Goal: Information Seeking & Learning: Learn about a topic

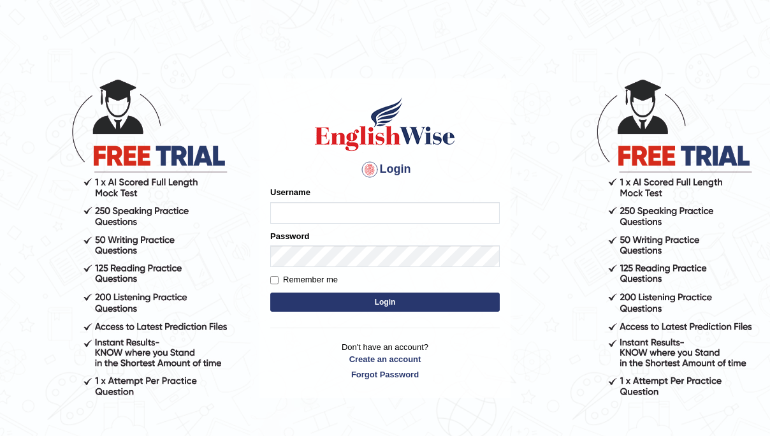
click at [292, 217] on input "Username" at bounding box center [385, 213] width 230 height 22
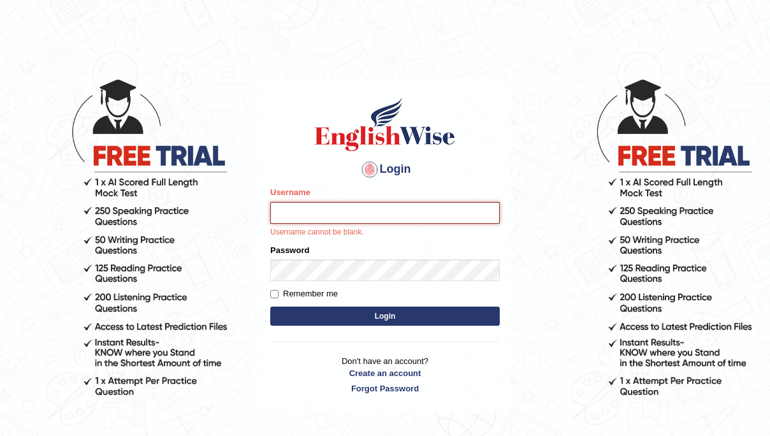
type input "souvikdasmahapatra"
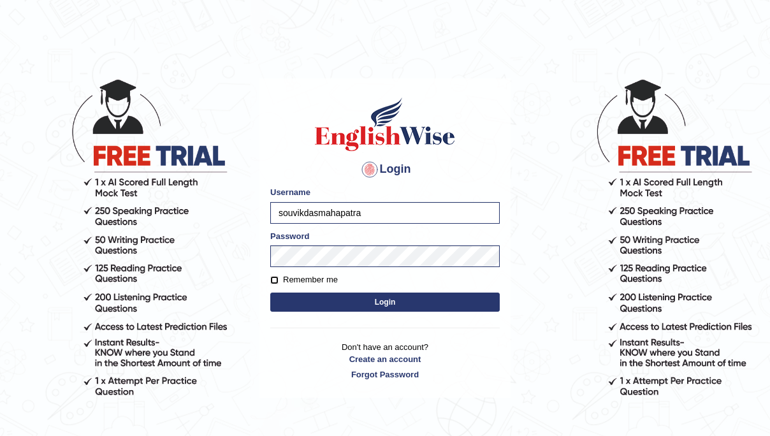
click at [276, 277] on input "Remember me" at bounding box center [274, 280] width 8 height 8
checkbox input "true"
click at [383, 304] on button "Login" at bounding box center [385, 302] width 230 height 19
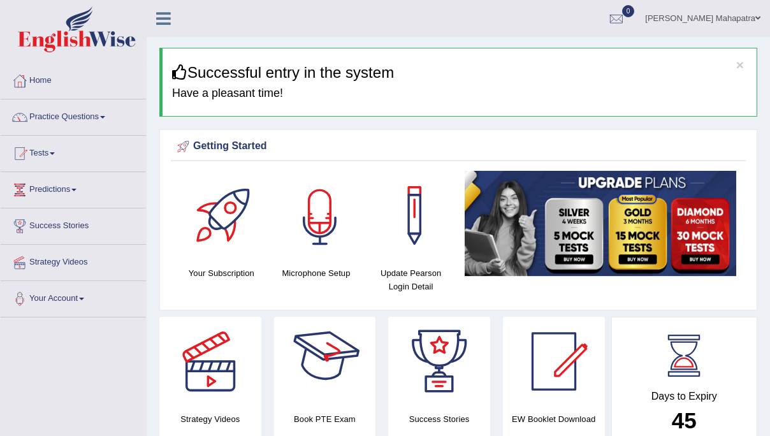
scroll to position [19, 0]
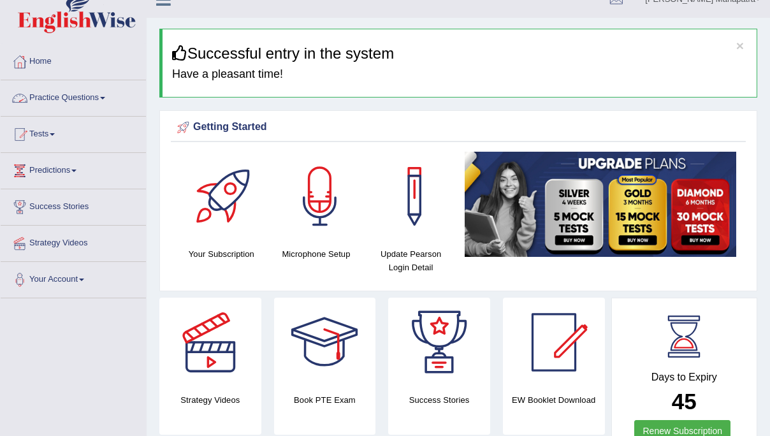
click at [105, 98] on link "Practice Questions" at bounding box center [73, 96] width 145 height 32
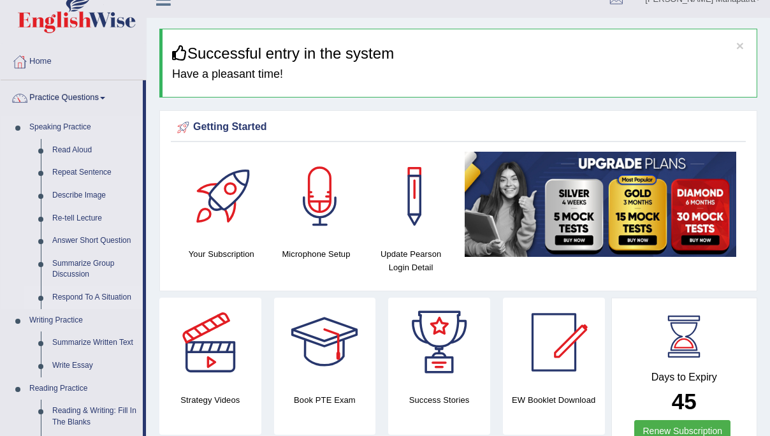
click at [65, 295] on link "Respond To A Situation" at bounding box center [95, 297] width 96 height 23
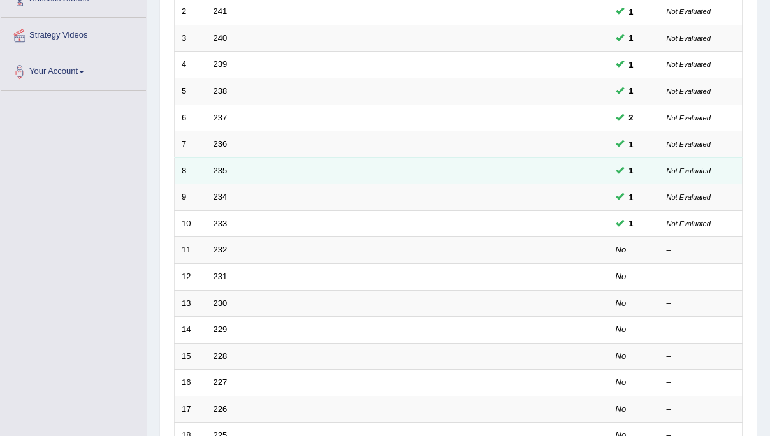
scroll to position [228, 0]
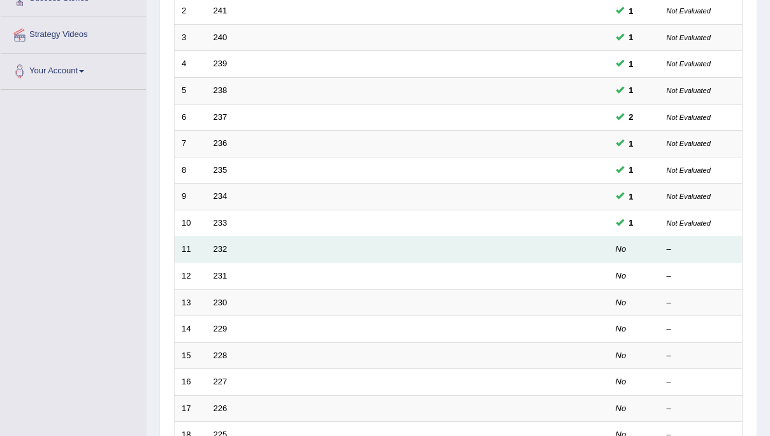
click at [439, 239] on td "232" at bounding box center [360, 250] width 307 height 27
click at [441, 244] on td "232" at bounding box center [360, 250] width 307 height 27
click at [672, 247] on div "–" at bounding box center [701, 250] width 69 height 12
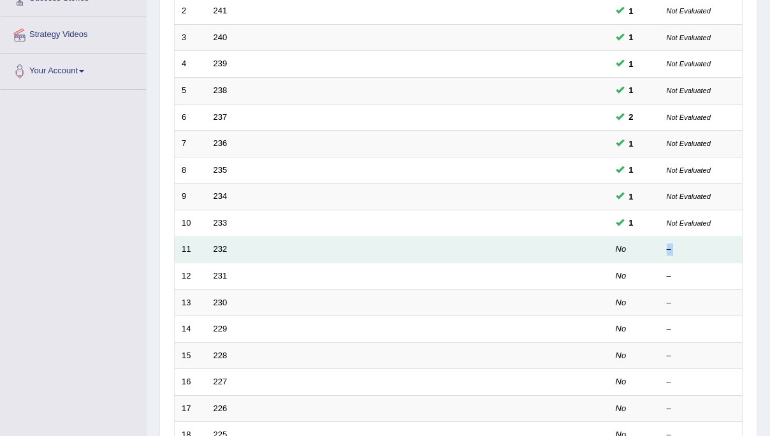
click at [672, 247] on div "–" at bounding box center [701, 250] width 69 height 12
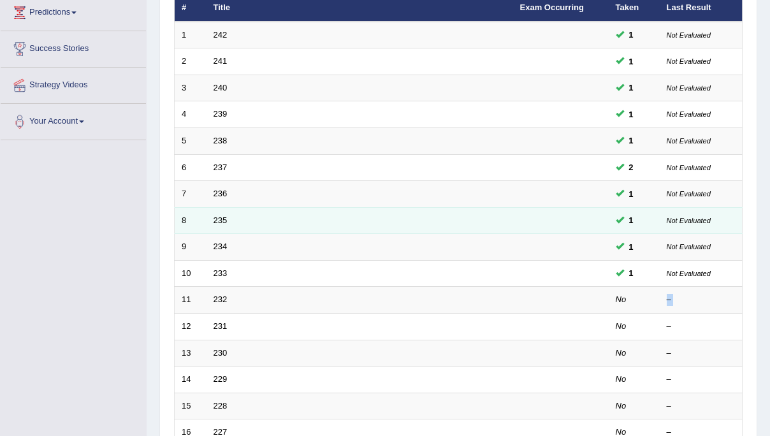
scroll to position [183, 0]
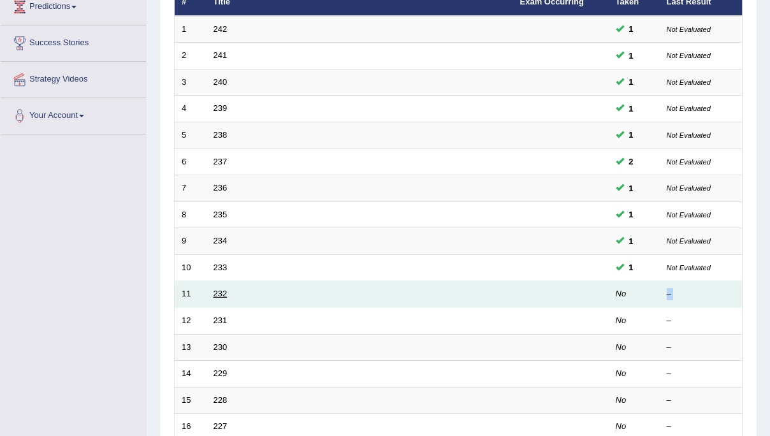
click at [220, 295] on link "232" at bounding box center [221, 294] width 14 height 10
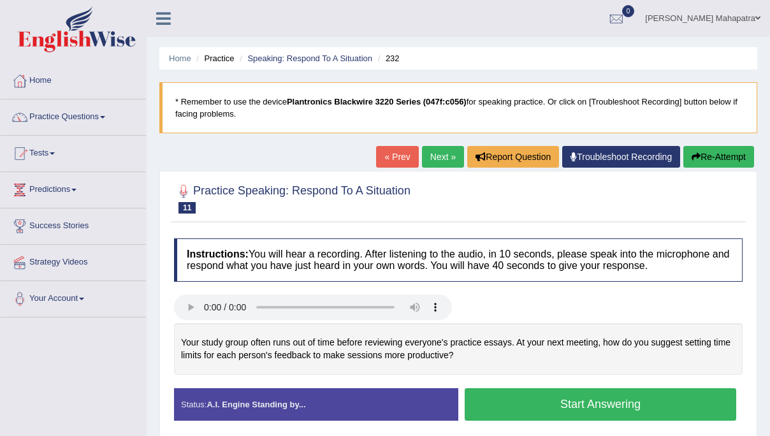
click at [635, 155] on link "Troubleshoot Recording" at bounding box center [622, 157] width 118 height 22
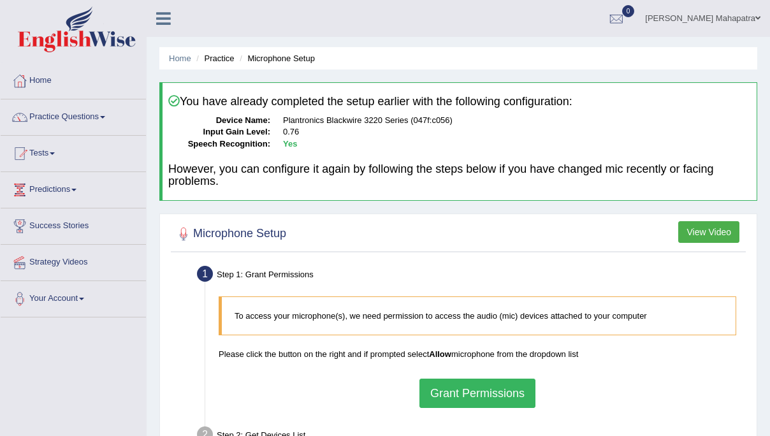
scroll to position [98, 0]
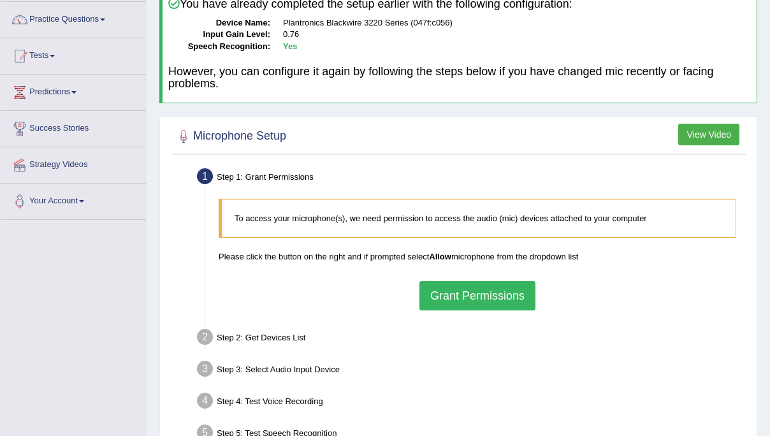
click at [449, 298] on button "Grant Permissions" at bounding box center [478, 295] width 116 height 29
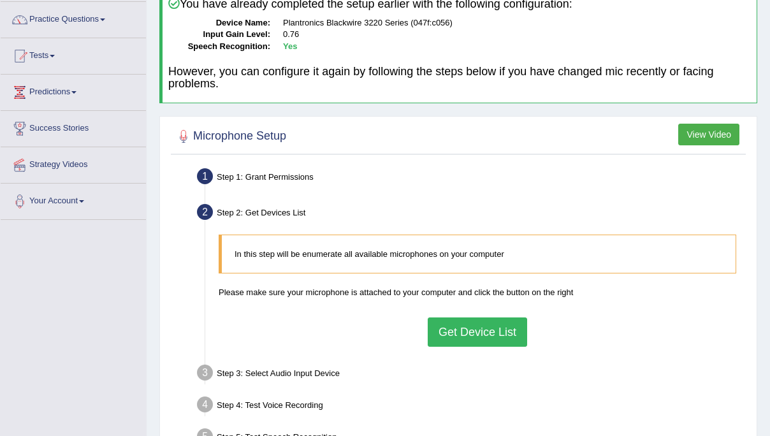
click at [496, 331] on button "Get Device List" at bounding box center [477, 332] width 99 height 29
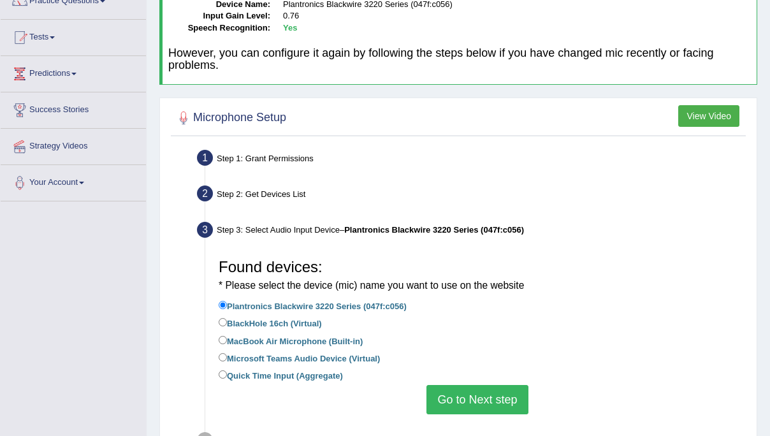
scroll to position [149, 0]
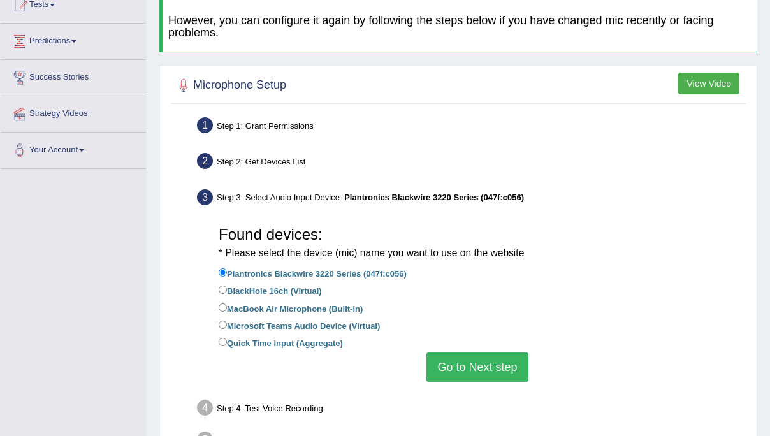
click at [492, 367] on button "Go to Next step" at bounding box center [477, 367] width 101 height 29
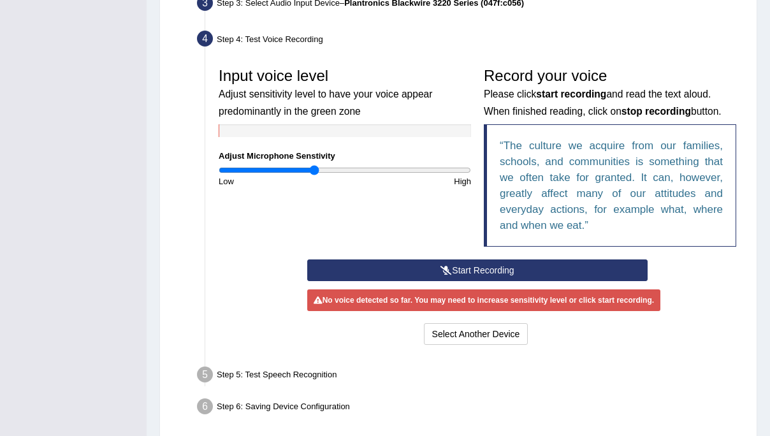
scroll to position [357, 0]
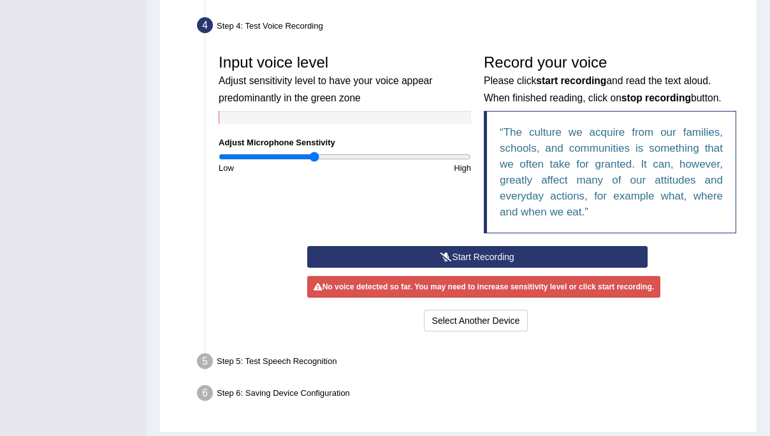
click at [445, 258] on icon at bounding box center [446, 257] width 11 height 9
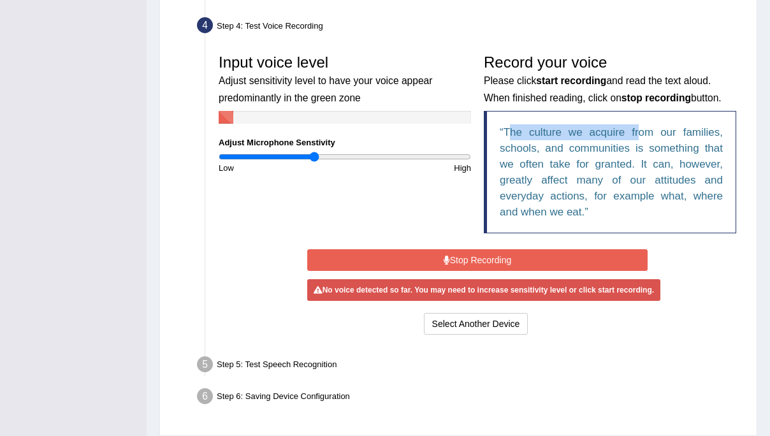
drag, startPoint x: 508, startPoint y: 132, endPoint x: 644, endPoint y: 132, distance: 135.2
click at [644, 133] on q "The culture we acquire from our families, schools, and communities is something…" at bounding box center [611, 172] width 223 height 92
click at [707, 245] on div "Record your voice Please click start recording and read the text aloud. When fi…" at bounding box center [610, 147] width 265 height 198
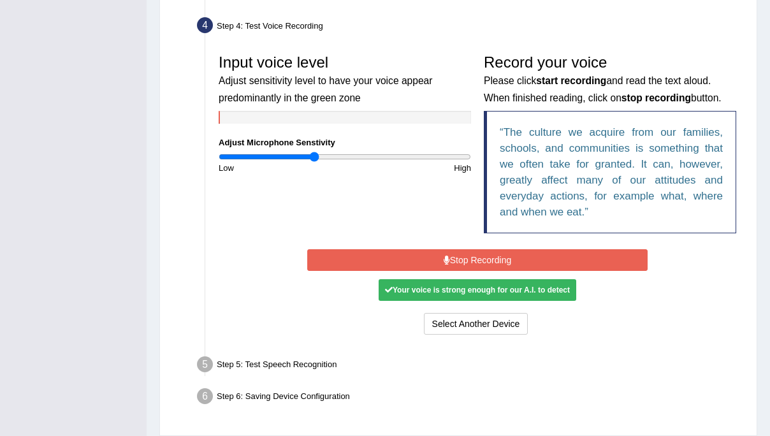
click at [449, 252] on button "Stop Recording" at bounding box center [477, 260] width 341 height 22
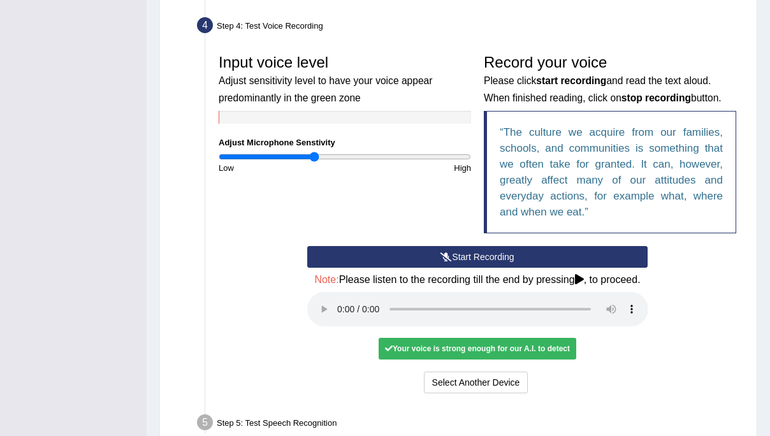
click at [448, 253] on icon at bounding box center [446, 257] width 11 height 9
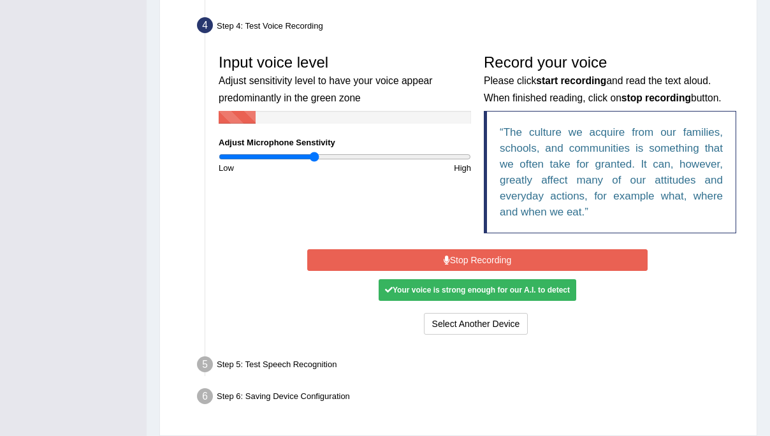
click at [478, 263] on button "Stop Recording" at bounding box center [477, 260] width 341 height 22
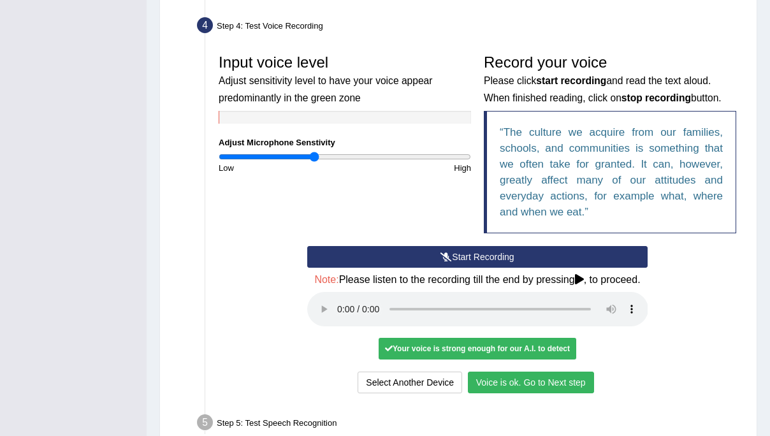
click at [545, 394] on button "Voice is ok. Go to Next step" at bounding box center [531, 383] width 126 height 22
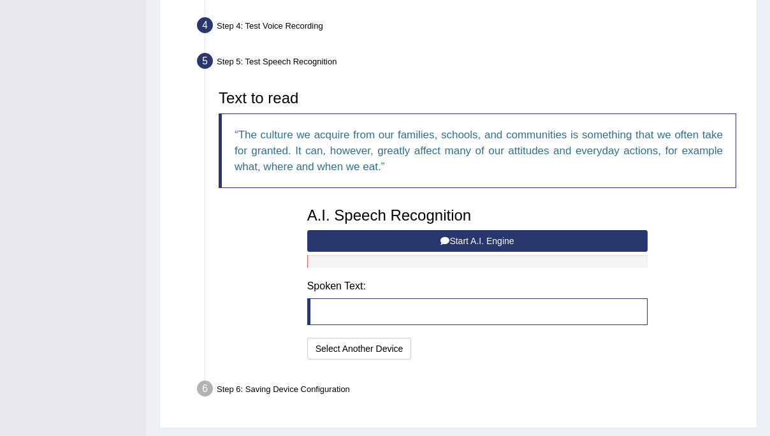
click at [474, 237] on button "Start A.I. Engine" at bounding box center [477, 241] width 341 height 22
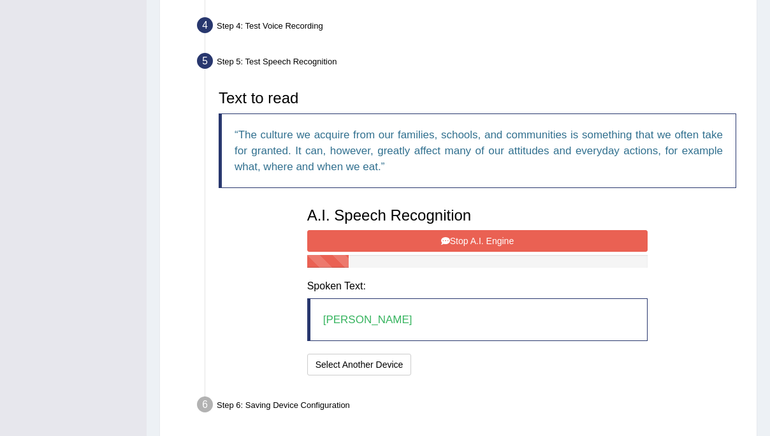
click at [455, 241] on button "Stop A.I. Engine" at bounding box center [477, 241] width 341 height 22
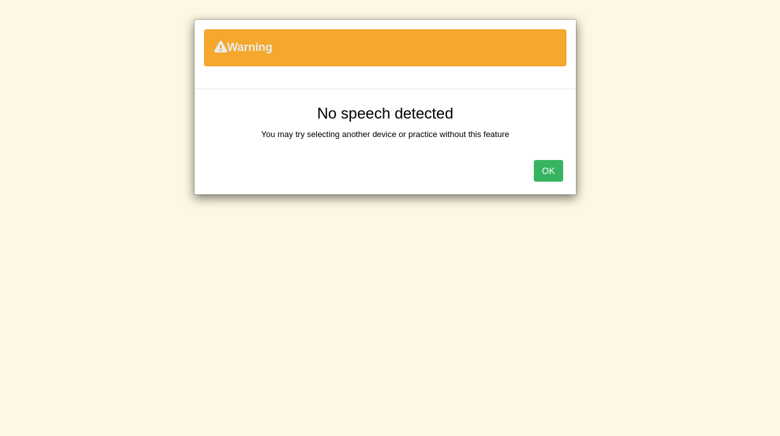
click at [542, 172] on button "OK" at bounding box center [548, 171] width 29 height 22
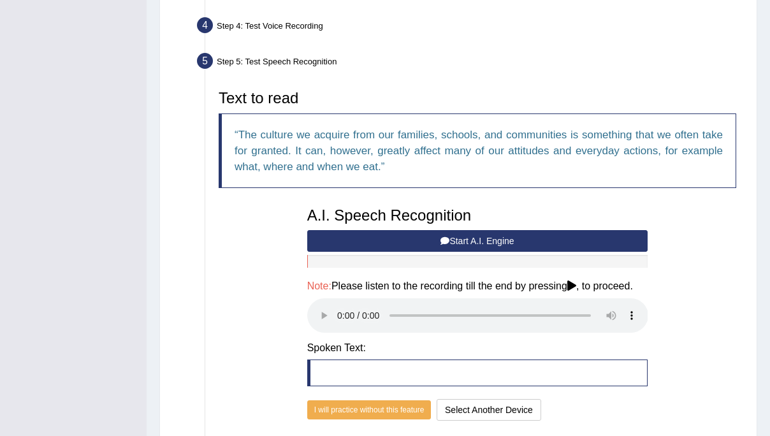
click at [464, 239] on button "Start A.I. Engine" at bounding box center [477, 241] width 341 height 22
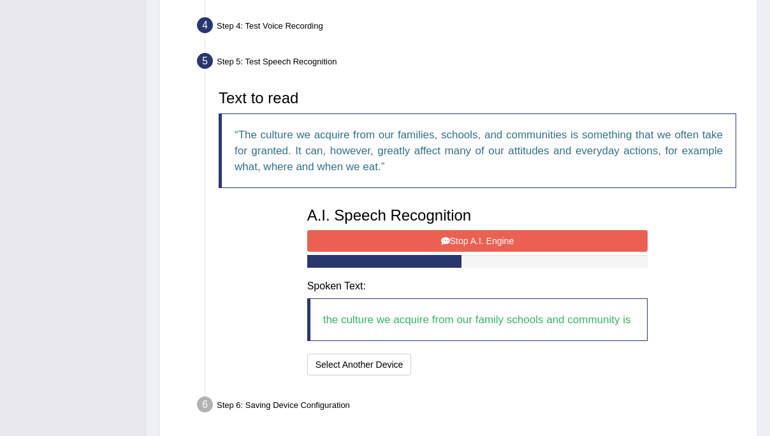
click at [483, 237] on button "Stop A.I. Engine" at bounding box center [477, 241] width 341 height 22
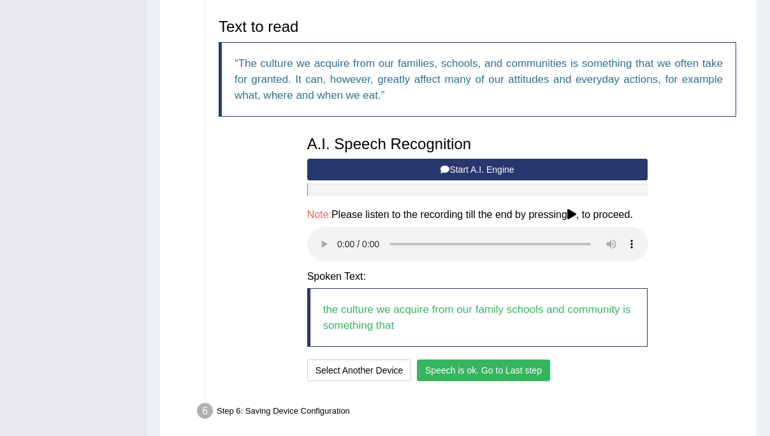
scroll to position [494, 0]
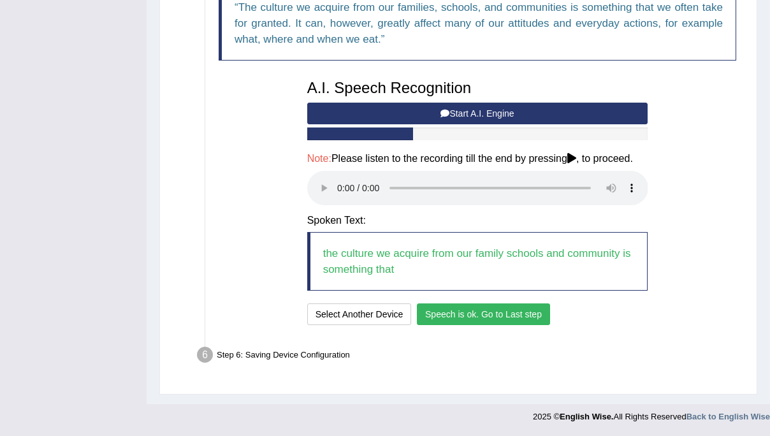
click at [461, 316] on button "Speech is ok. Go to Last step" at bounding box center [483, 315] width 133 height 22
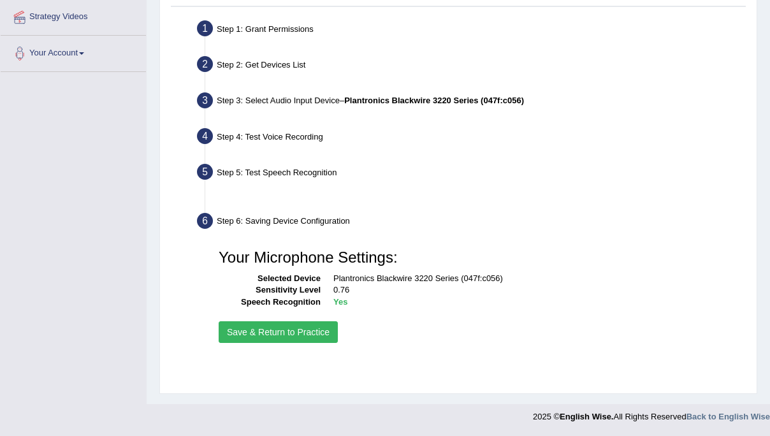
scroll to position [233, 0]
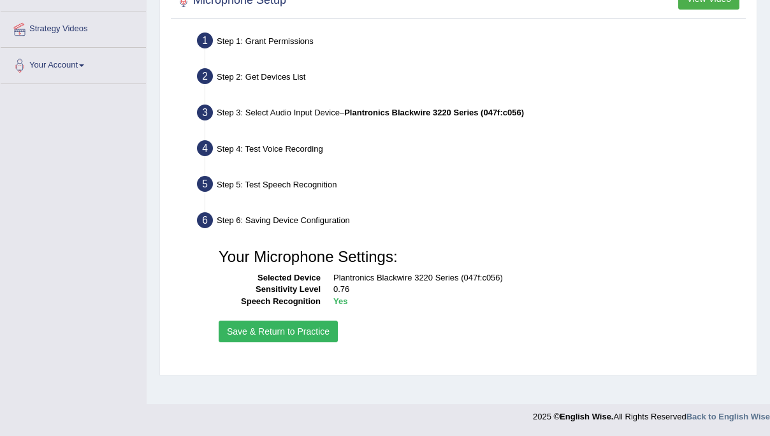
click at [285, 330] on button "Save & Return to Practice" at bounding box center [278, 332] width 119 height 22
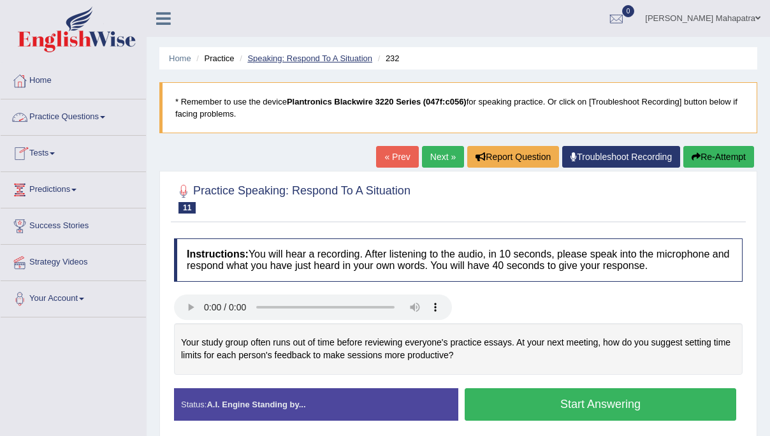
click at [338, 61] on link "Speaking: Respond To A Situation" at bounding box center [309, 59] width 125 height 10
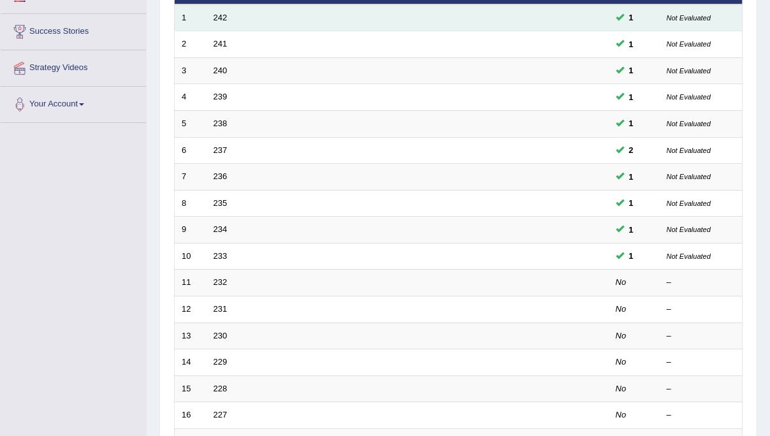
scroll to position [199, 0]
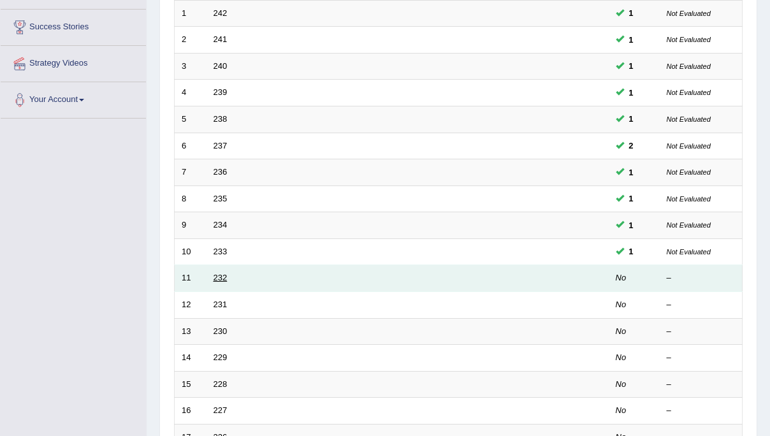
click at [219, 281] on link "232" at bounding box center [221, 278] width 14 height 10
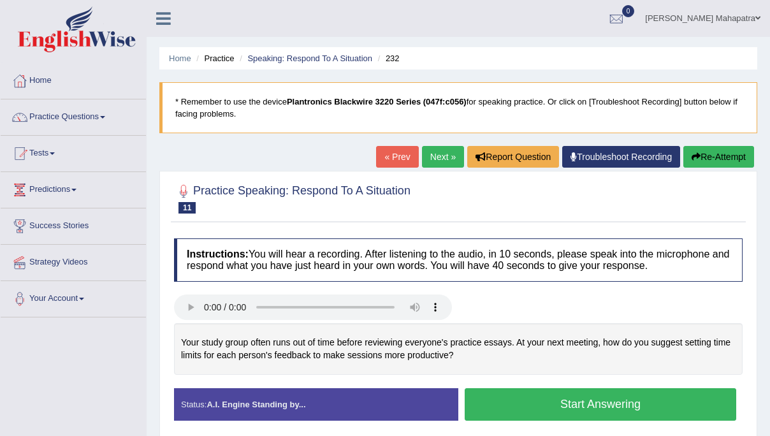
scroll to position [10, 0]
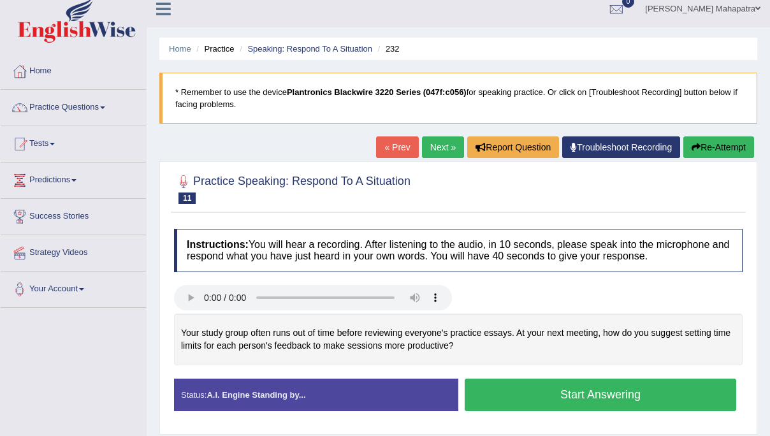
click at [296, 54] on li "Speaking: Respond To A Situation" at bounding box center [305, 49] width 136 height 12
click at [298, 50] on link "Speaking: Respond To A Situation" at bounding box center [309, 49] width 125 height 10
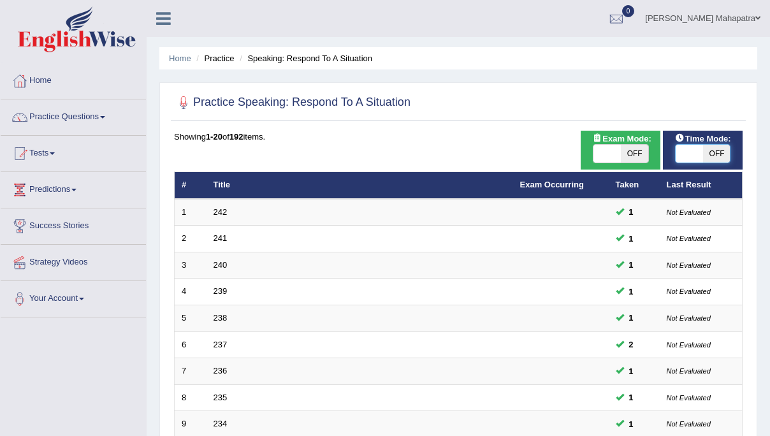
click at [693, 152] on span at bounding box center [689, 154] width 27 height 18
checkbox input "true"
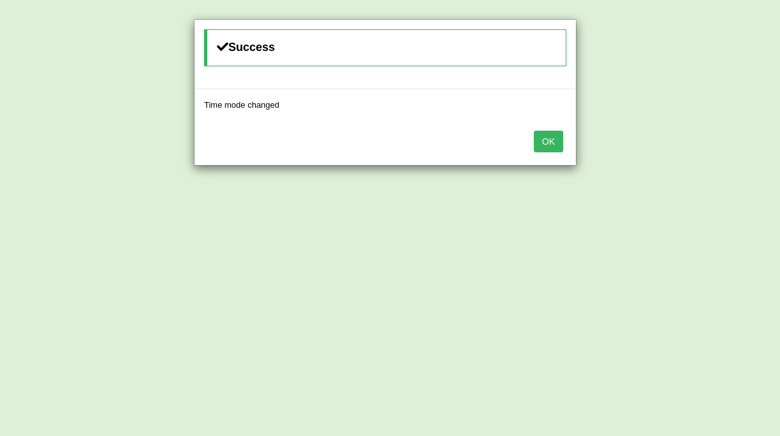
click at [541, 134] on button "OK" at bounding box center [548, 142] width 29 height 22
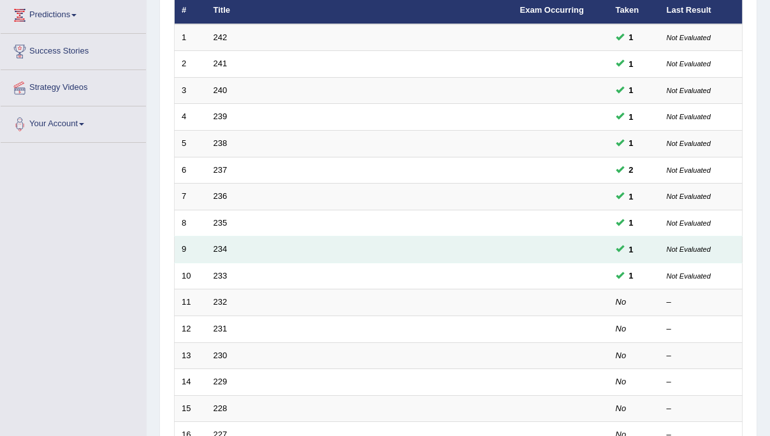
scroll to position [228, 0]
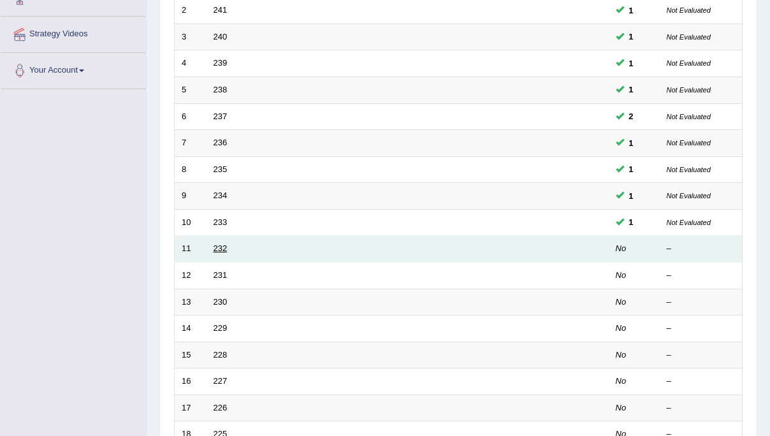
click at [219, 252] on link "232" at bounding box center [221, 249] width 14 height 10
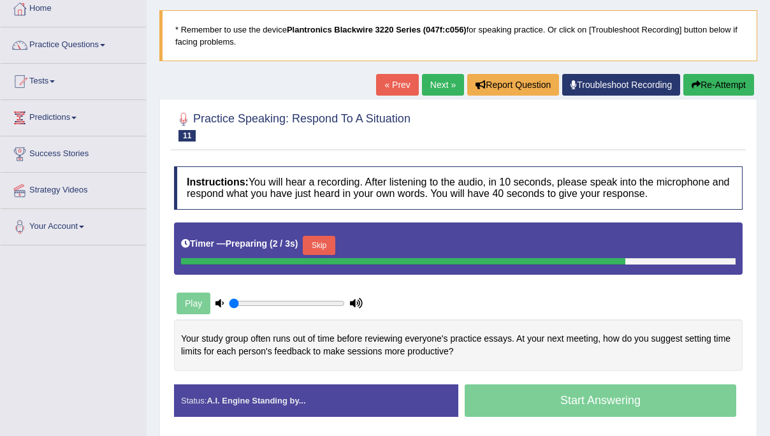
scroll to position [63, 0]
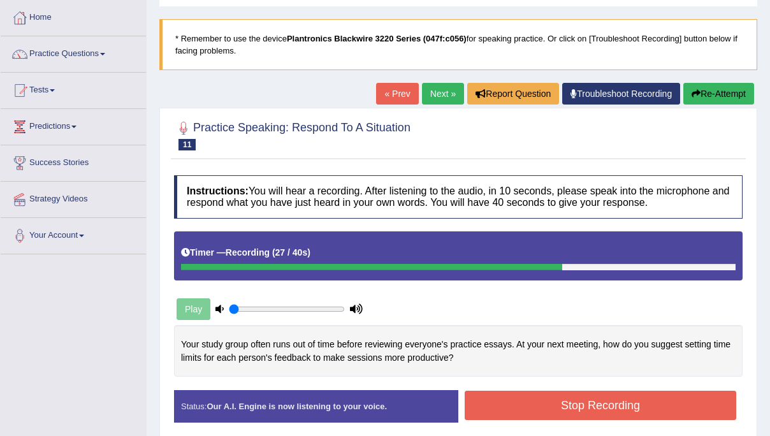
click at [578, 399] on button "Stop Recording" at bounding box center [601, 405] width 272 height 29
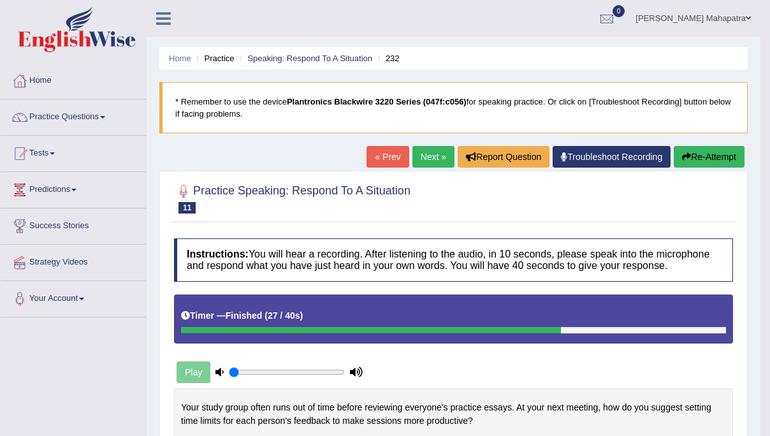
scroll to position [8, 0]
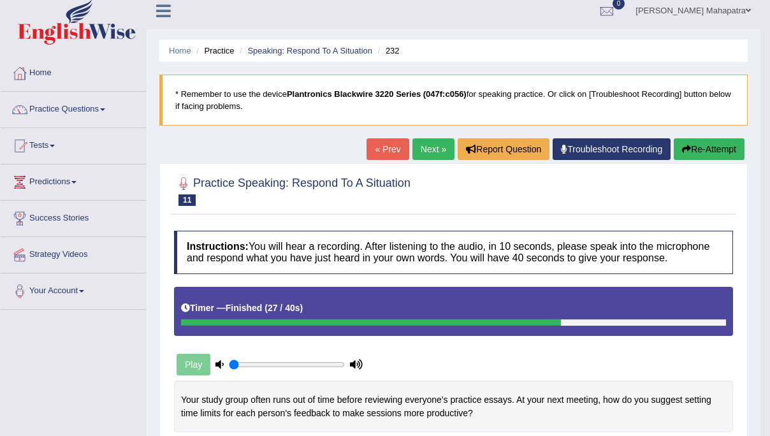
click at [423, 149] on link "Next »" at bounding box center [434, 149] width 42 height 22
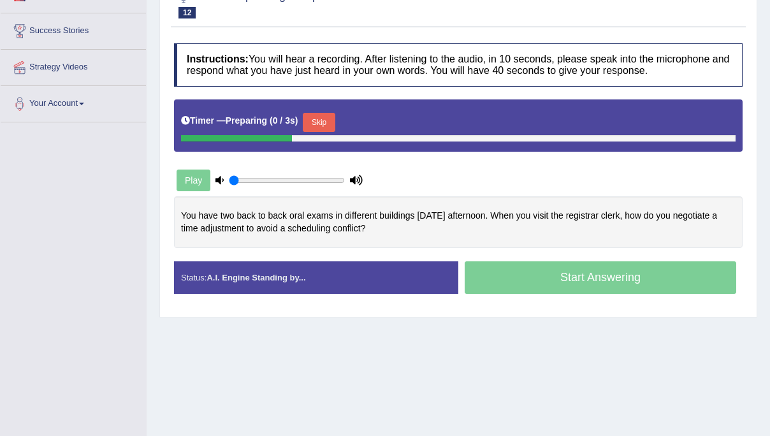
scroll to position [202, 0]
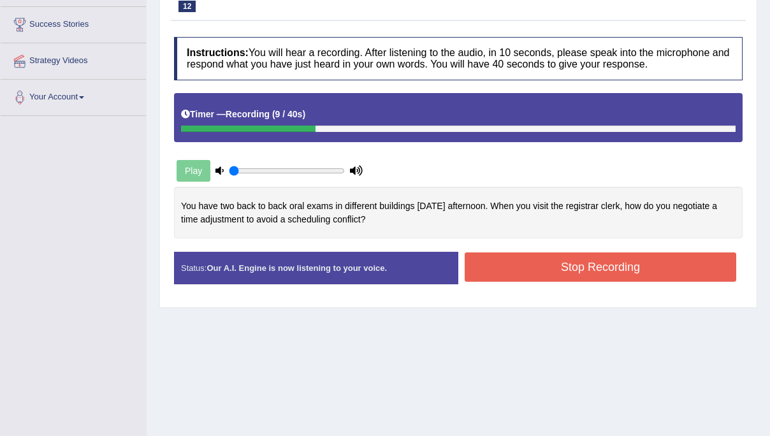
click at [538, 274] on button "Stop Recording" at bounding box center [601, 267] width 272 height 29
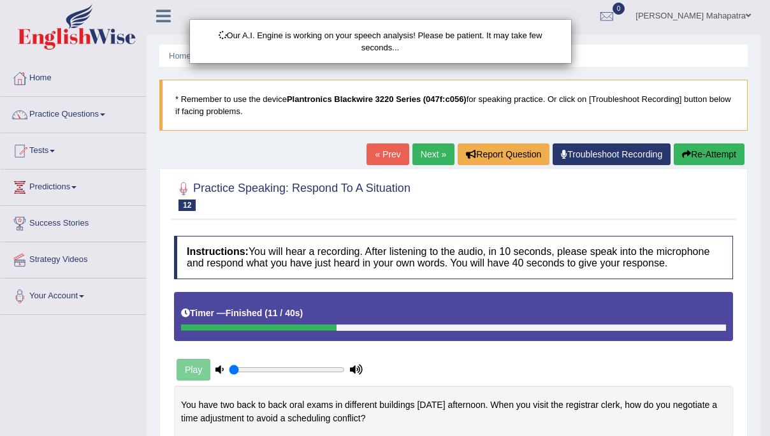
scroll to position [0, 0]
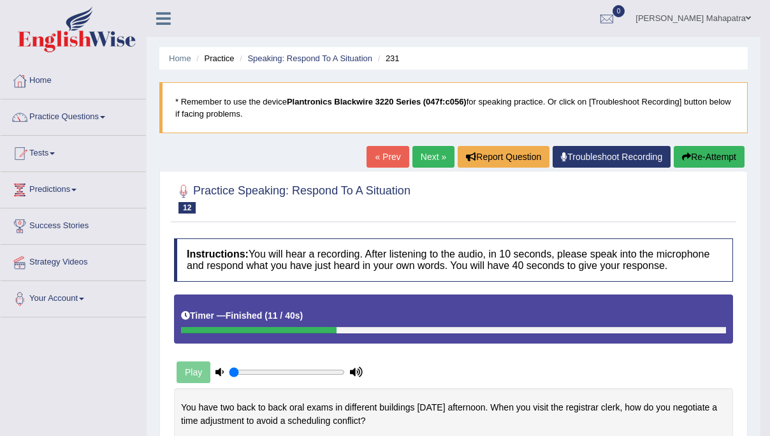
click at [691, 154] on button "Re-Attempt" at bounding box center [709, 157] width 71 height 22
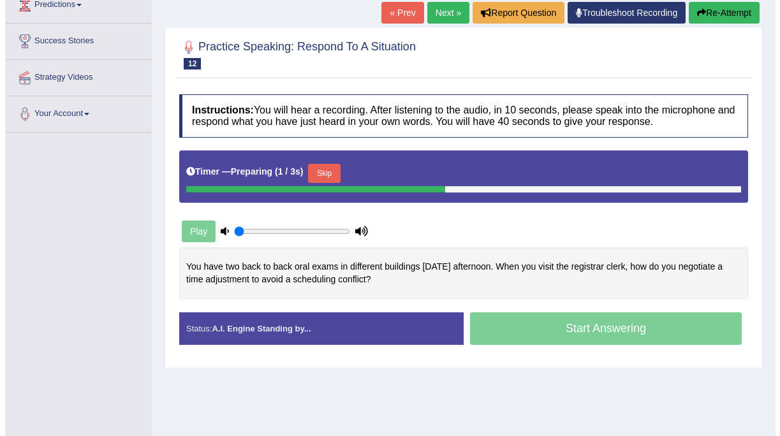
scroll to position [233, 0]
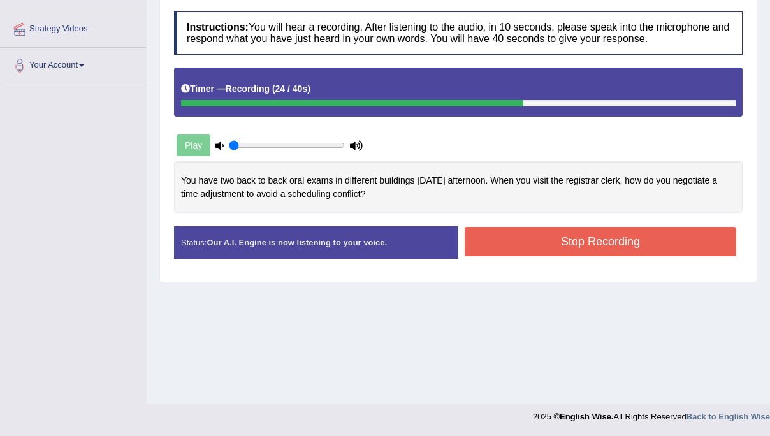
click at [575, 249] on button "Stop Recording" at bounding box center [601, 241] width 272 height 29
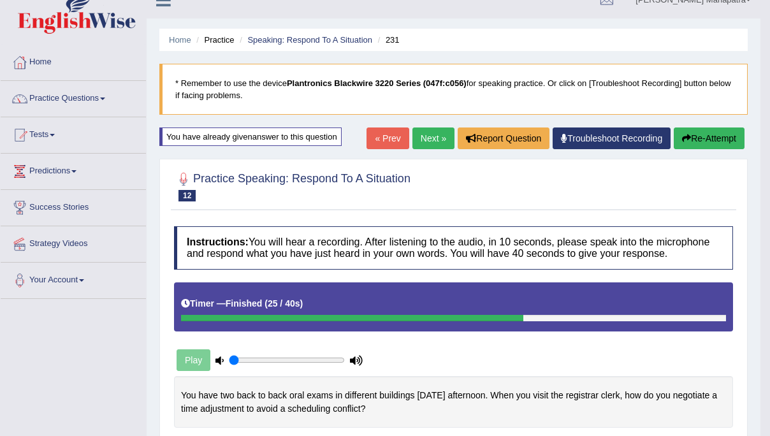
scroll to position [0, 0]
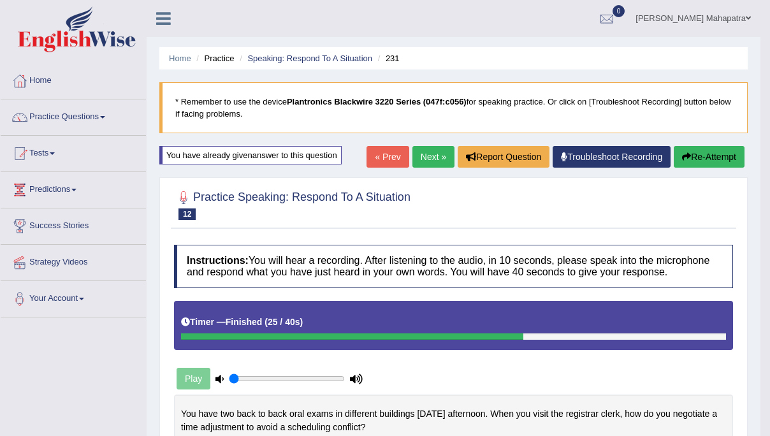
click at [686, 155] on icon "button" at bounding box center [686, 156] width 9 height 9
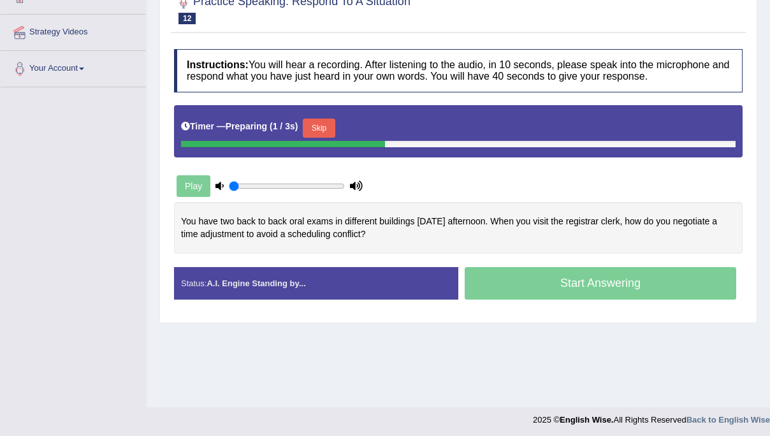
scroll to position [233, 0]
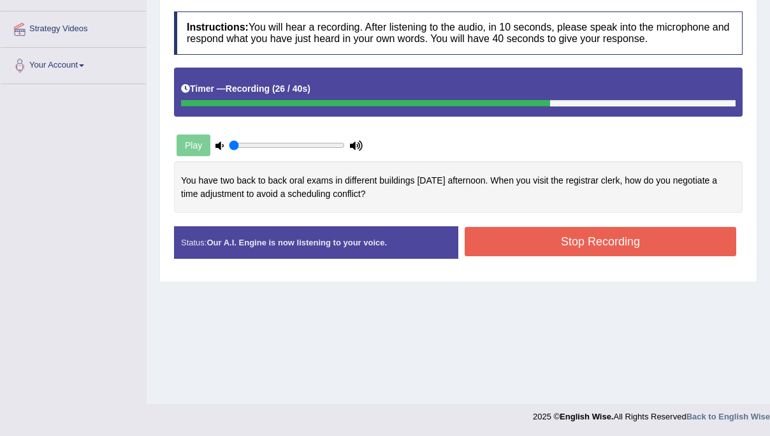
click at [577, 239] on button "Stop Recording" at bounding box center [601, 241] width 272 height 29
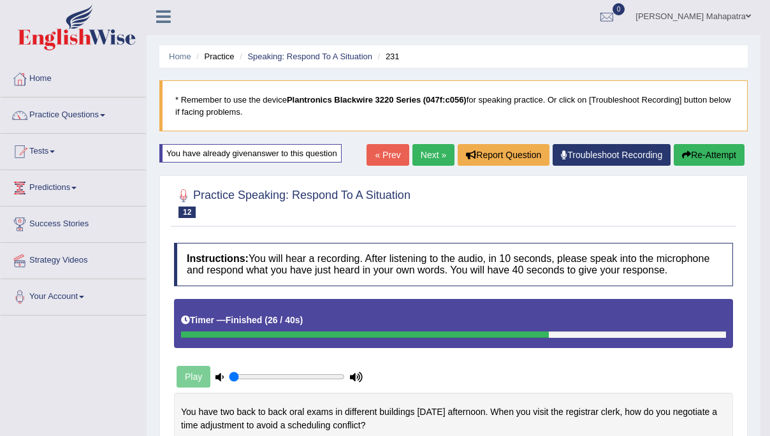
scroll to position [0, 0]
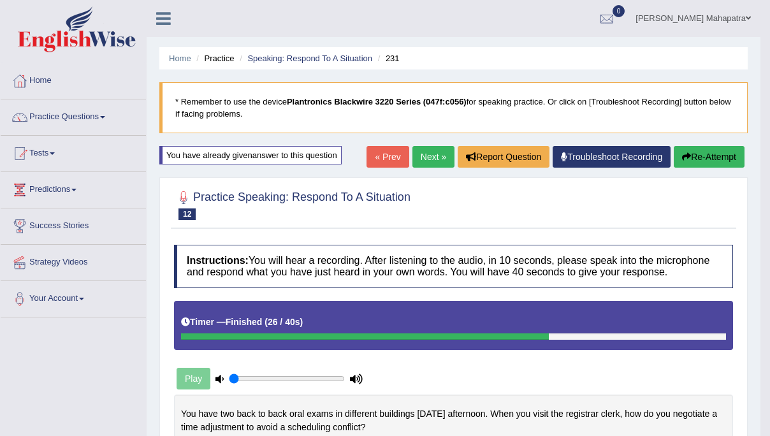
click at [434, 155] on link "Next »" at bounding box center [434, 157] width 42 height 22
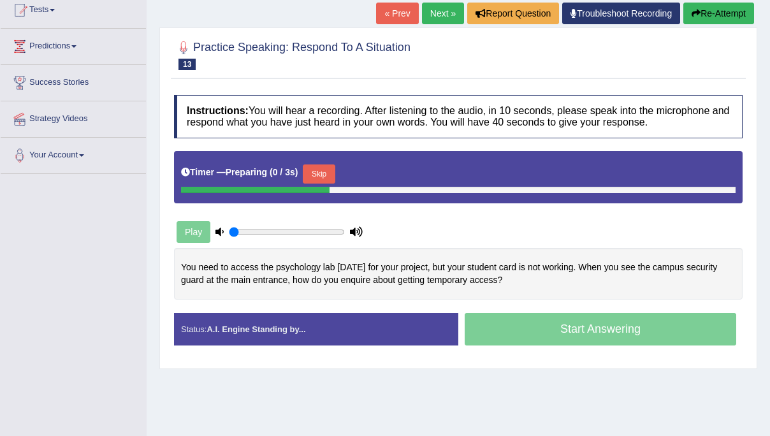
scroll to position [217, 0]
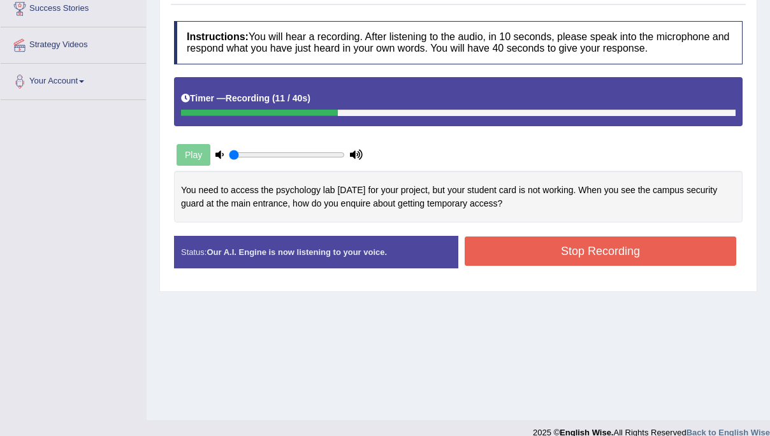
click at [490, 256] on button "Stop Recording" at bounding box center [601, 251] width 272 height 29
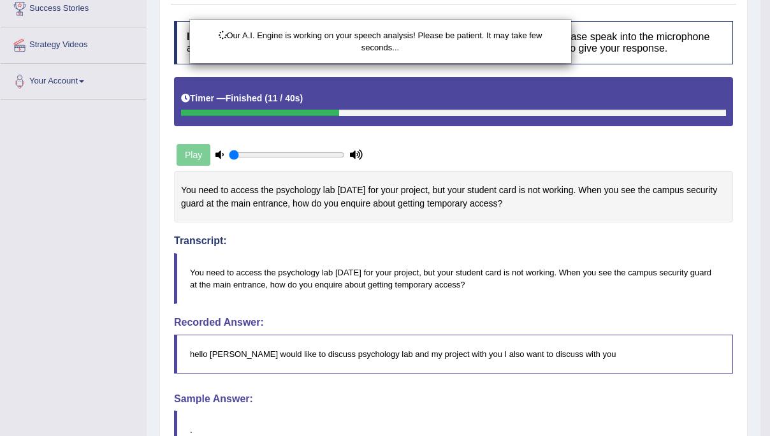
scroll to position [0, 0]
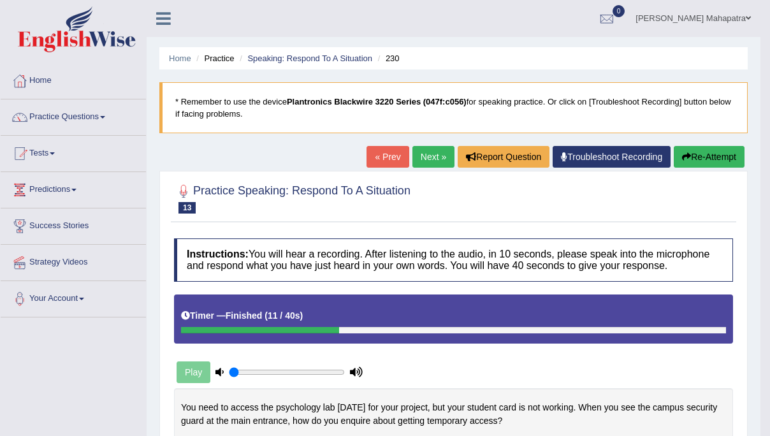
click at [710, 161] on button "Re-Attempt" at bounding box center [709, 157] width 71 height 22
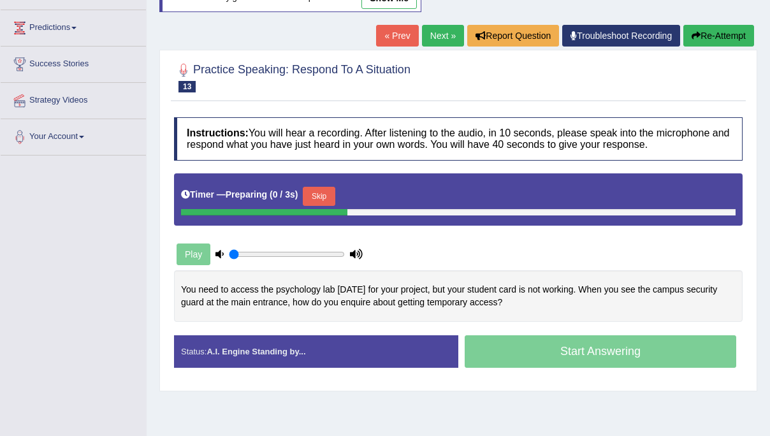
scroll to position [202, 0]
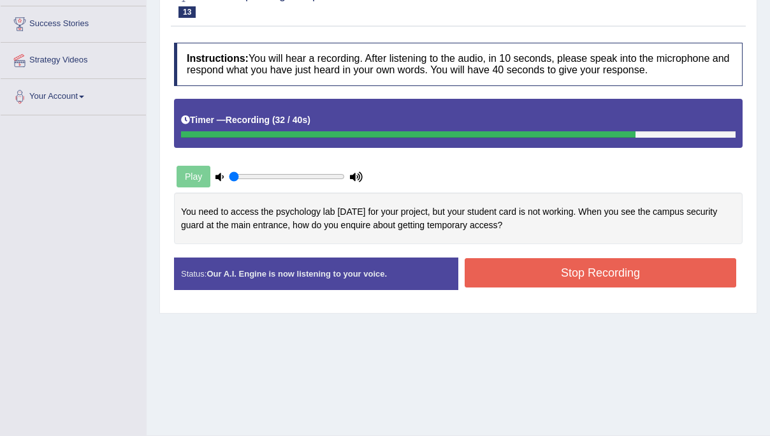
click at [536, 268] on button "Stop Recording" at bounding box center [601, 272] width 272 height 29
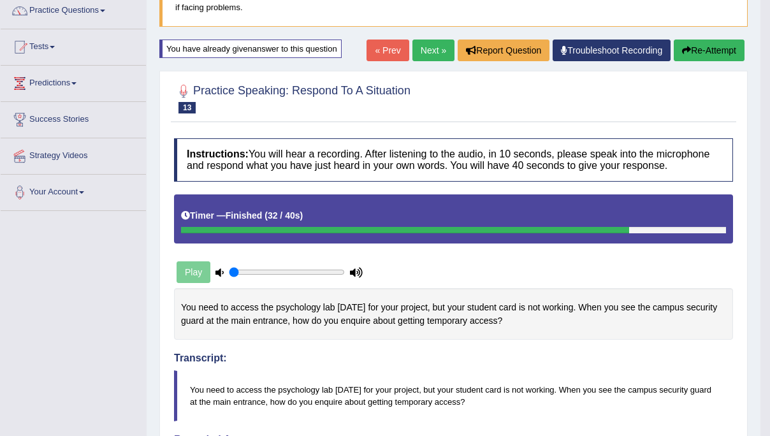
scroll to position [13, 0]
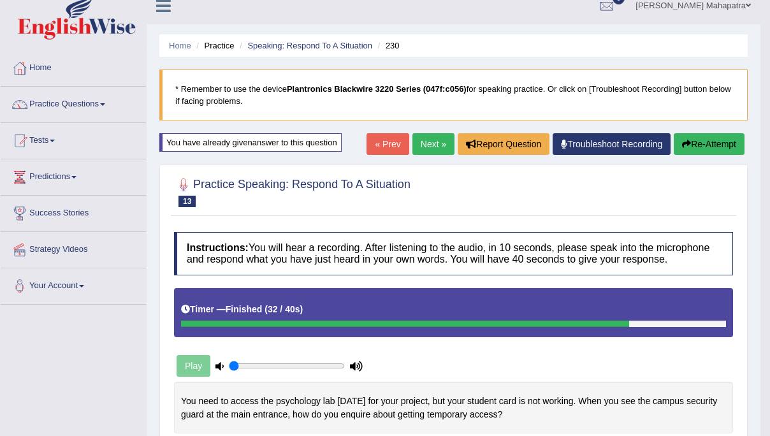
click at [432, 144] on link "Next »" at bounding box center [434, 144] width 42 height 22
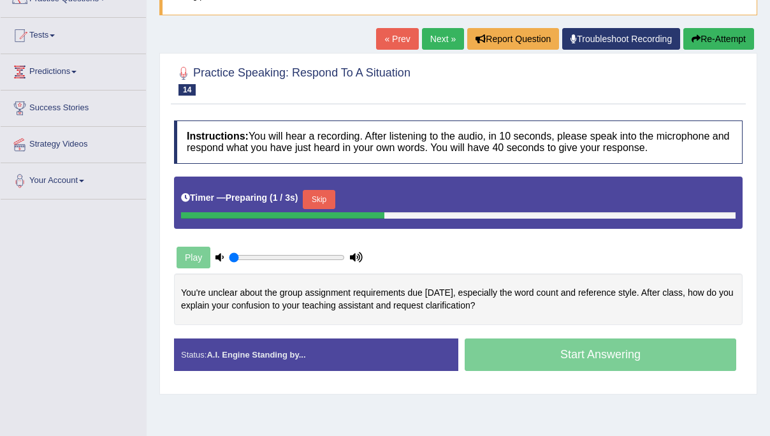
scroll to position [176, 0]
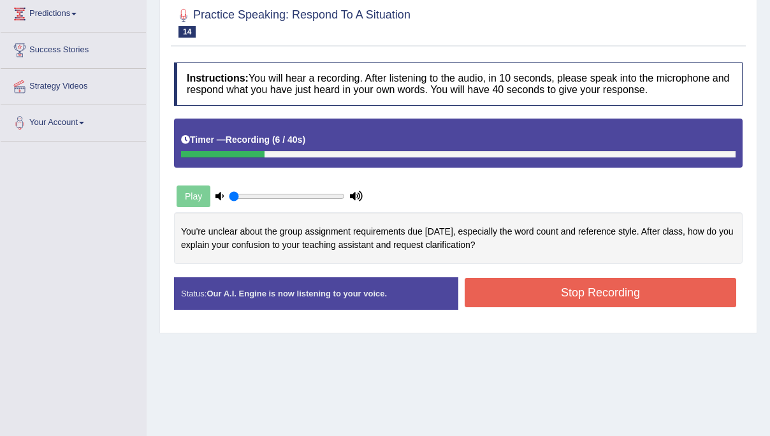
click at [536, 284] on button "Stop Recording" at bounding box center [601, 292] width 272 height 29
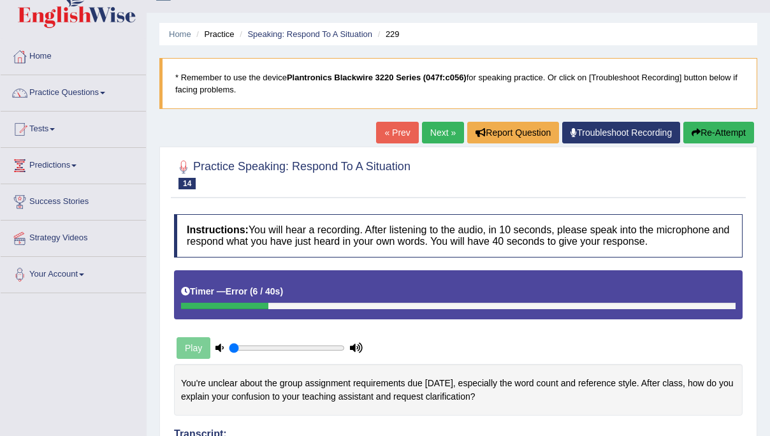
scroll to position [0, 0]
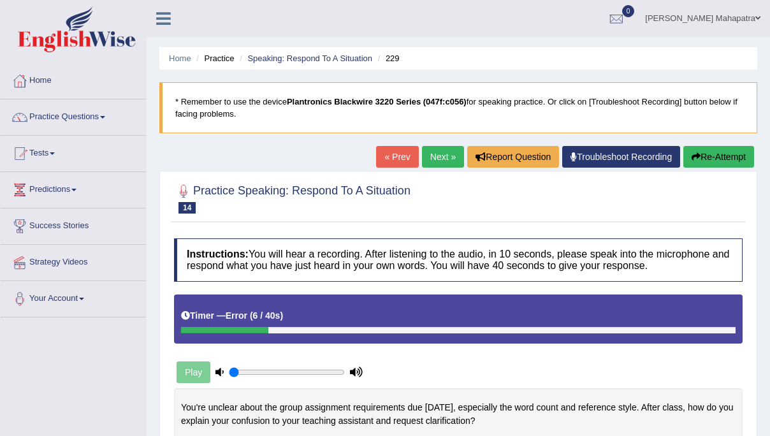
click at [717, 152] on button "Re-Attempt" at bounding box center [719, 157] width 71 height 22
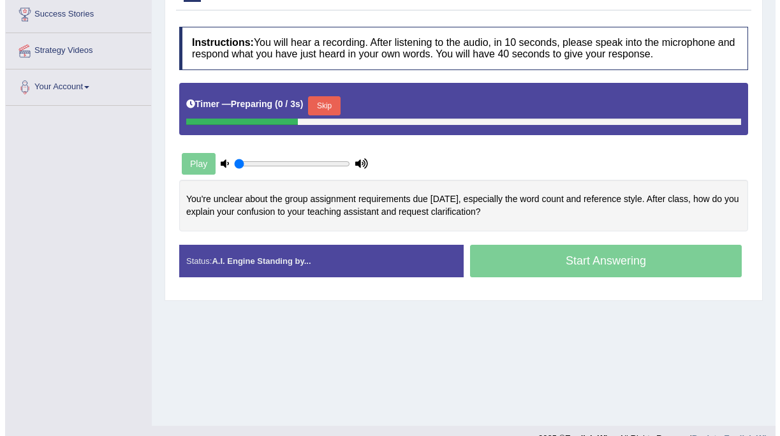
scroll to position [205, 0]
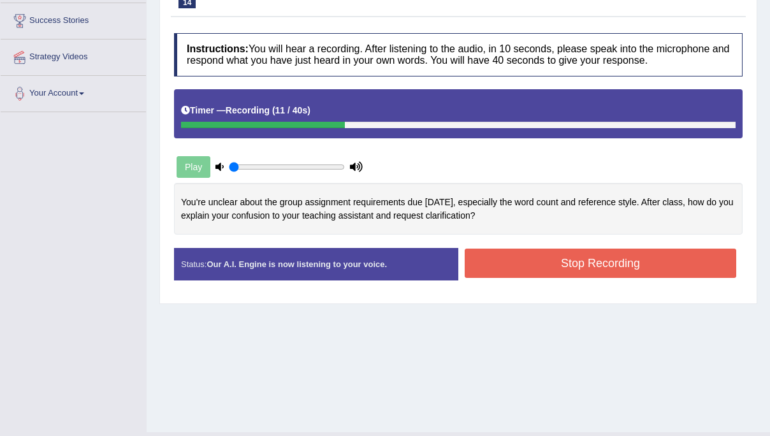
click at [564, 264] on button "Stop Recording" at bounding box center [601, 263] width 272 height 29
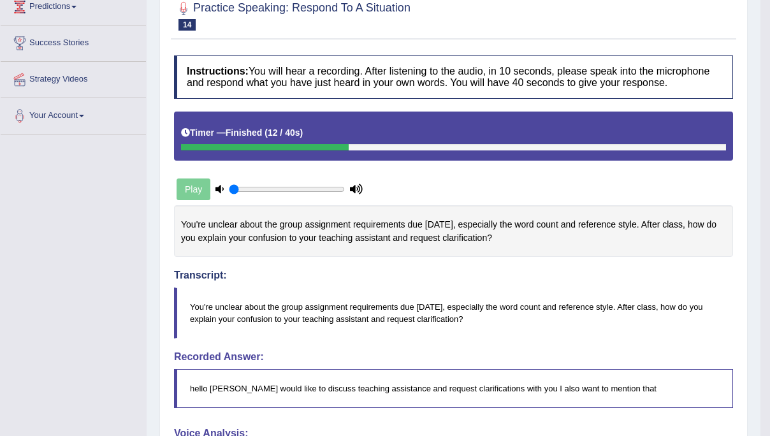
scroll to position [0, 0]
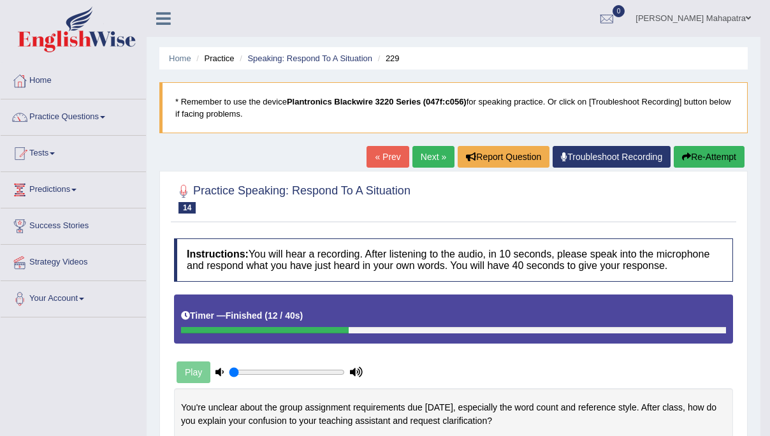
click at [692, 153] on button "Re-Attempt" at bounding box center [709, 157] width 71 height 22
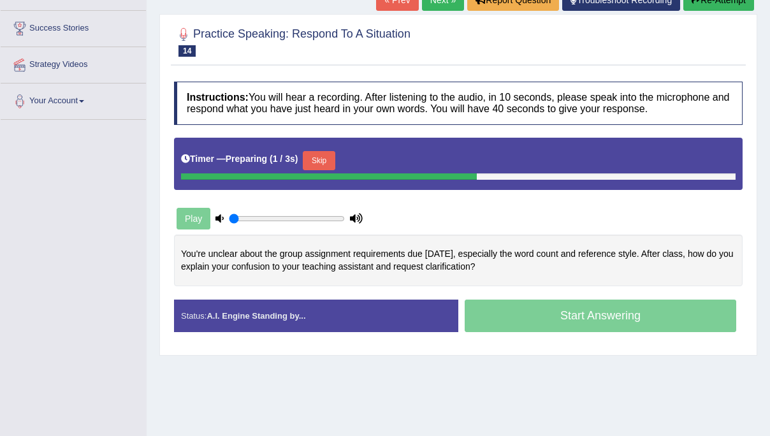
scroll to position [232, 0]
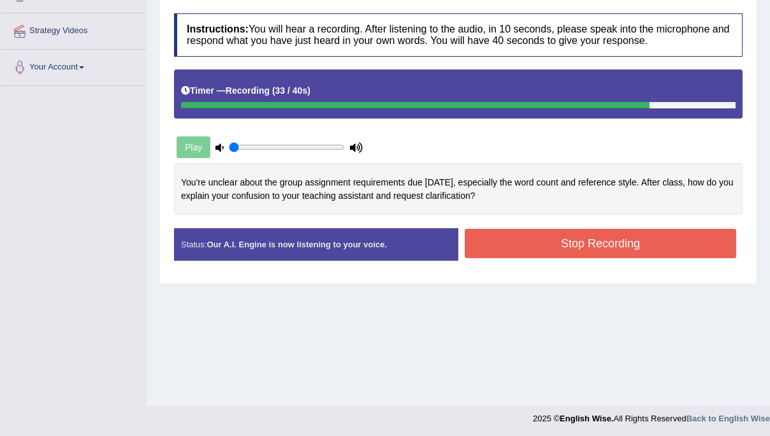
click at [594, 244] on button "Stop Recording" at bounding box center [601, 243] width 272 height 29
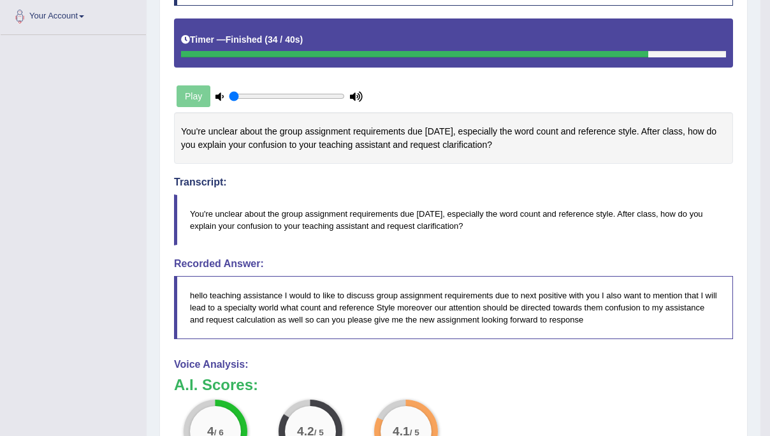
scroll to position [89, 0]
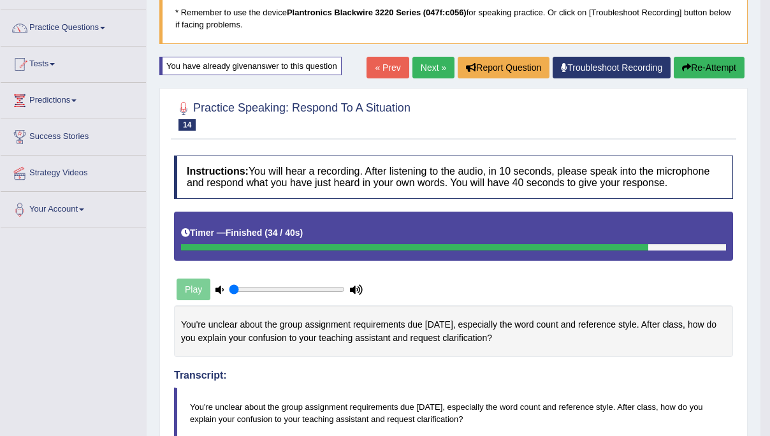
click at [686, 67] on icon "button" at bounding box center [686, 67] width 9 height 9
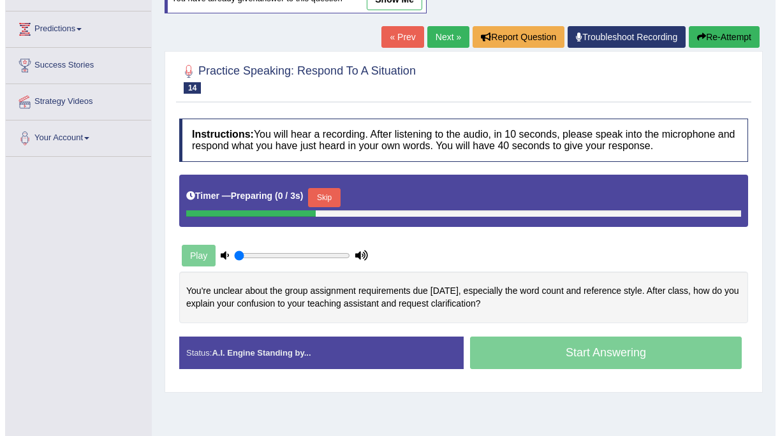
scroll to position [233, 0]
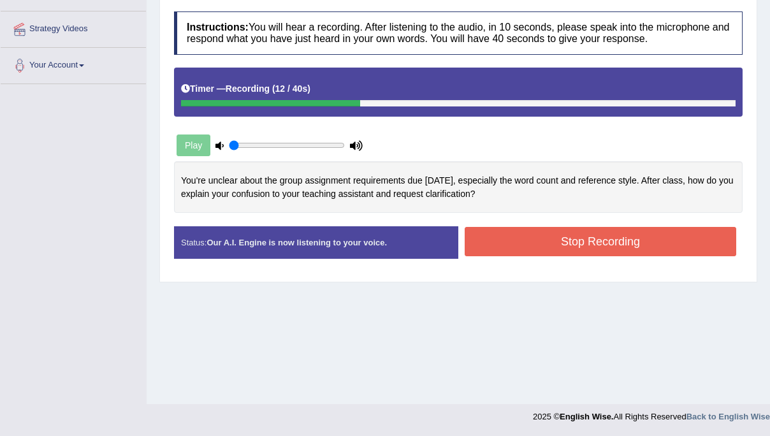
click at [550, 239] on button "Stop Recording" at bounding box center [601, 241] width 272 height 29
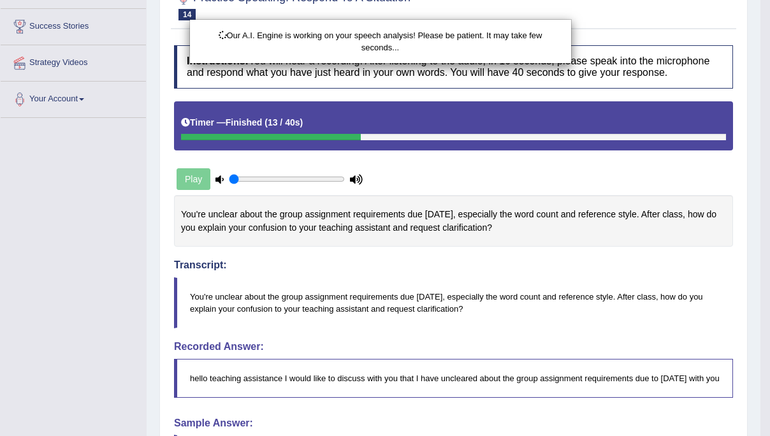
scroll to position [0, 0]
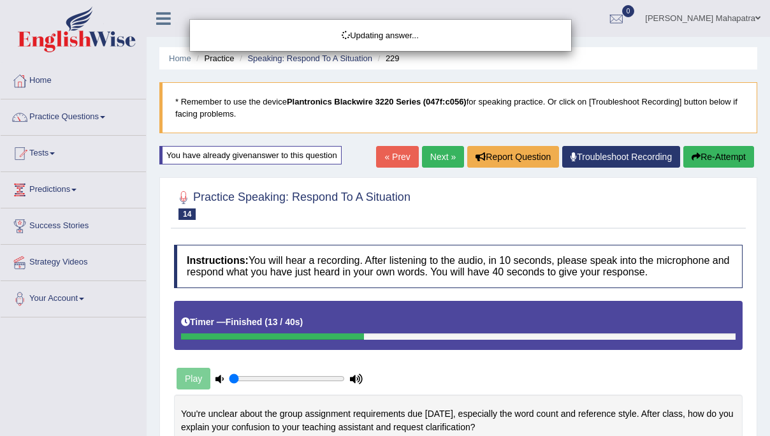
click at [688, 154] on div "Updating answer..." at bounding box center [385, 218] width 770 height 436
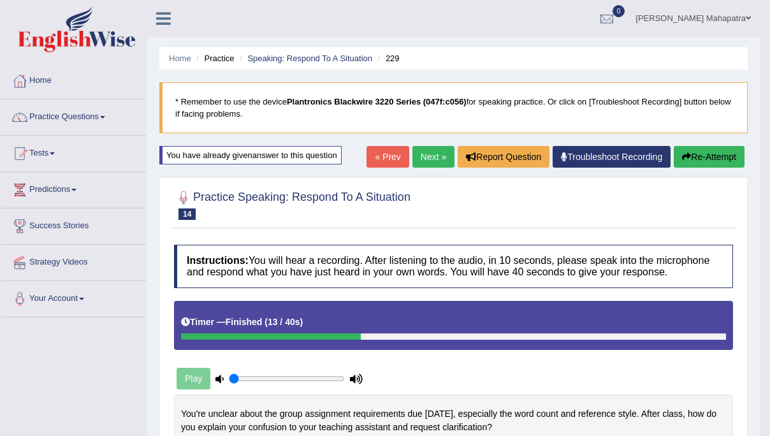
click at [706, 152] on button "Re-Attempt" at bounding box center [709, 157] width 71 height 22
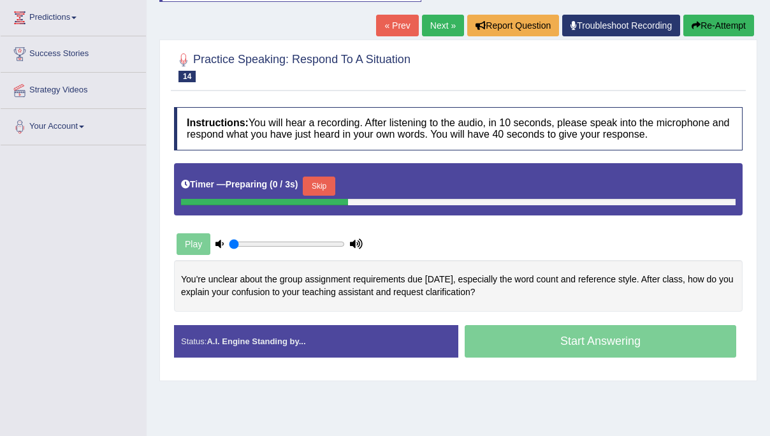
scroll to position [206, 0]
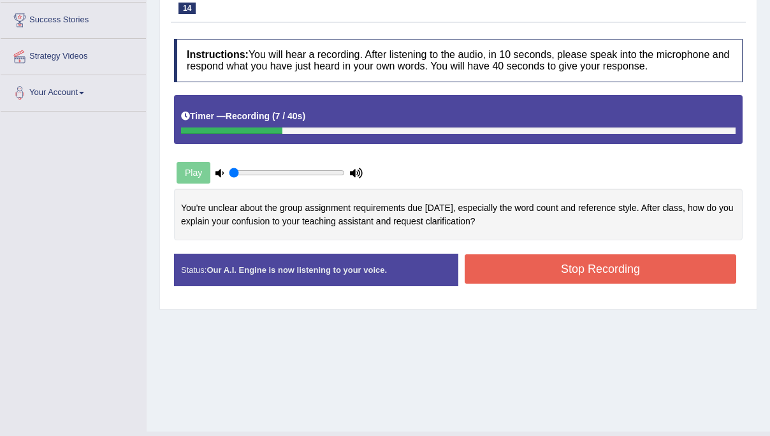
click at [614, 277] on button "Stop Recording" at bounding box center [601, 268] width 272 height 29
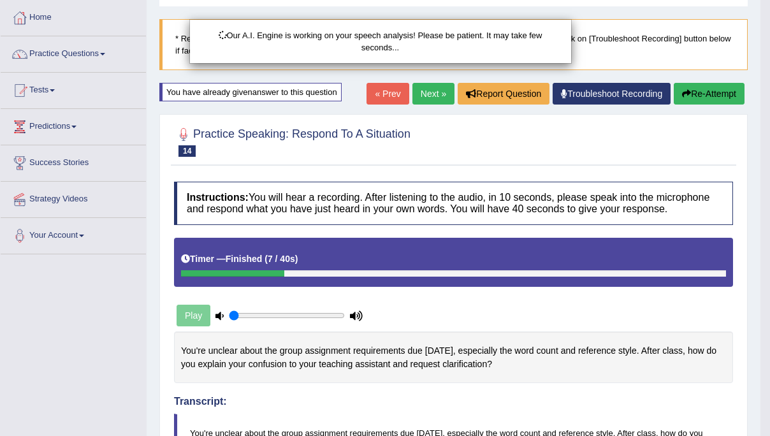
scroll to position [0, 0]
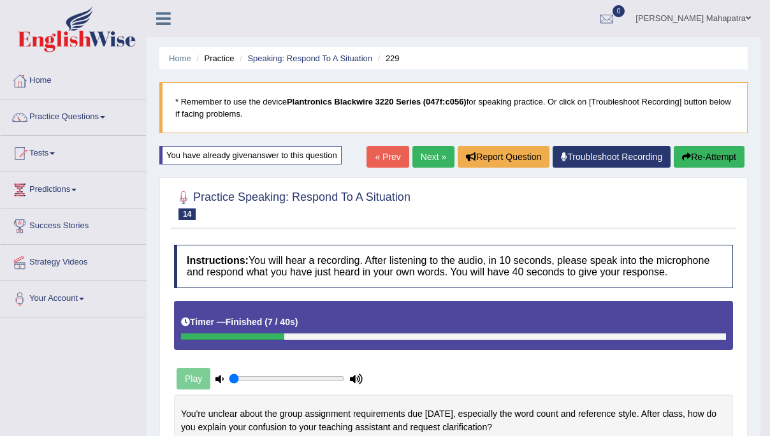
click at [695, 152] on button "Re-Attempt" at bounding box center [709, 157] width 71 height 22
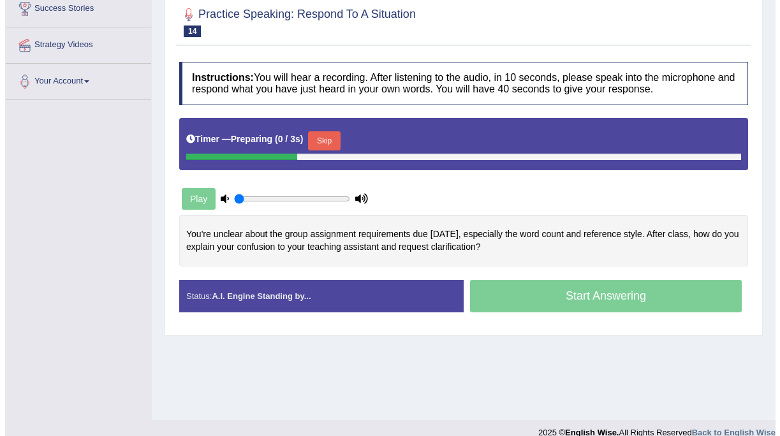
scroll to position [233, 0]
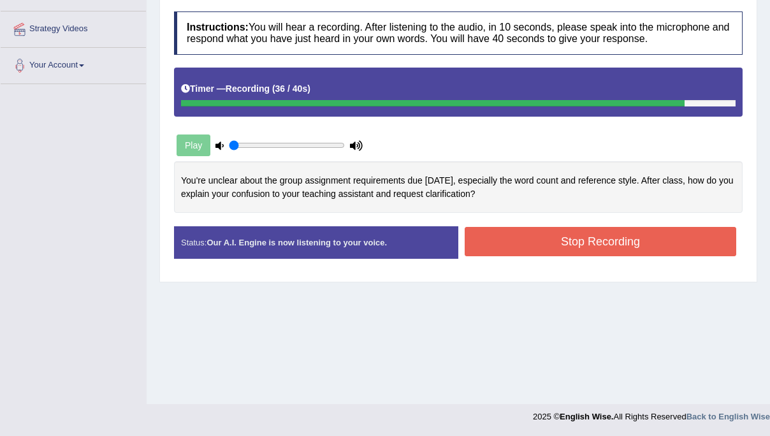
click at [554, 246] on button "Stop Recording" at bounding box center [601, 241] width 272 height 29
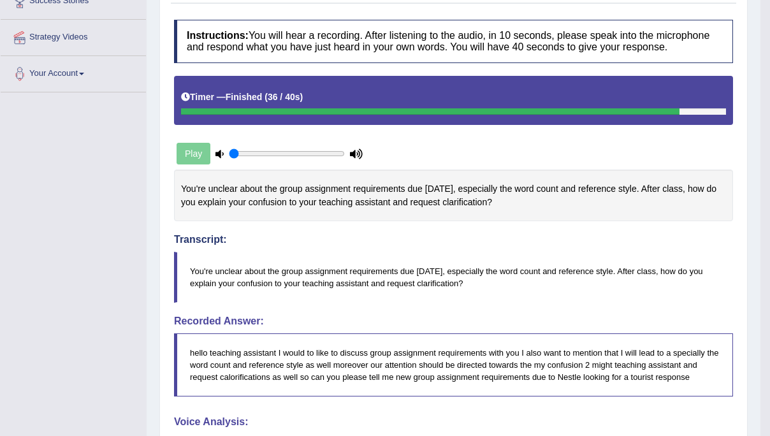
scroll to position [0, 0]
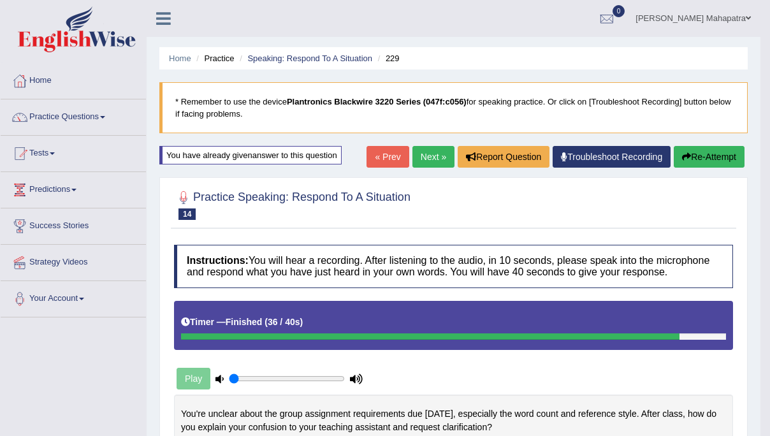
click at [420, 157] on link "Next »" at bounding box center [434, 157] width 42 height 22
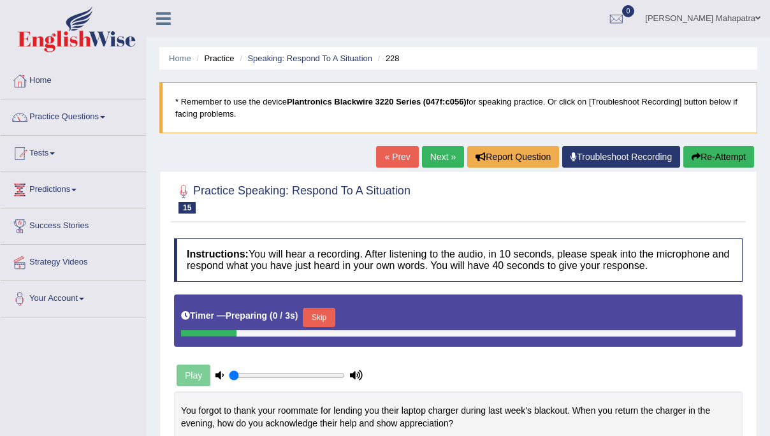
scroll to position [233, 0]
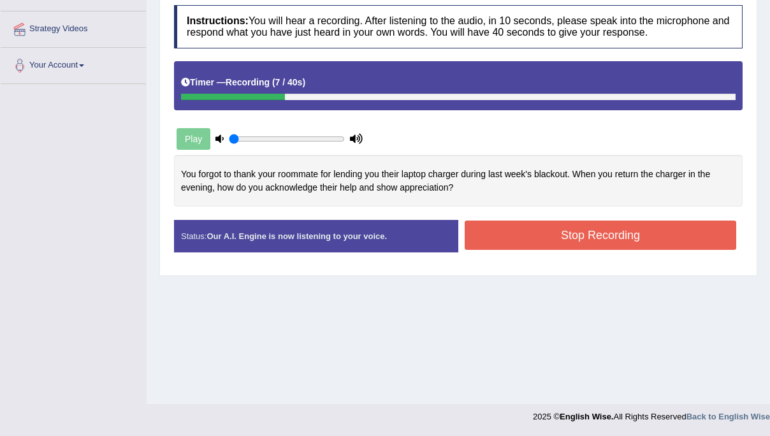
click at [551, 248] on button "Stop Recording" at bounding box center [601, 235] width 272 height 29
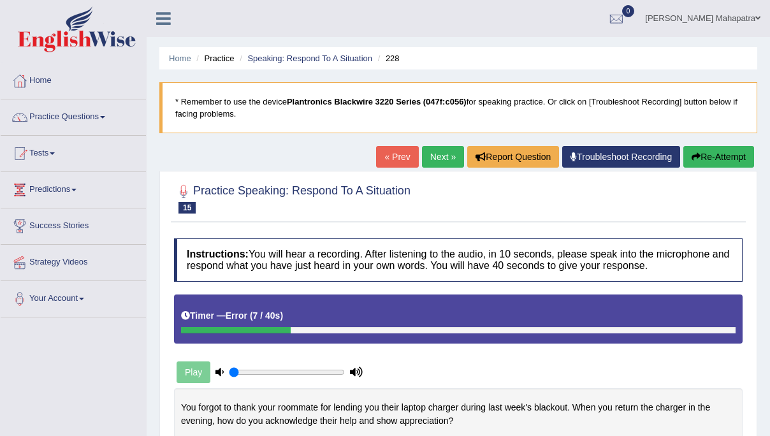
scroll to position [6, 0]
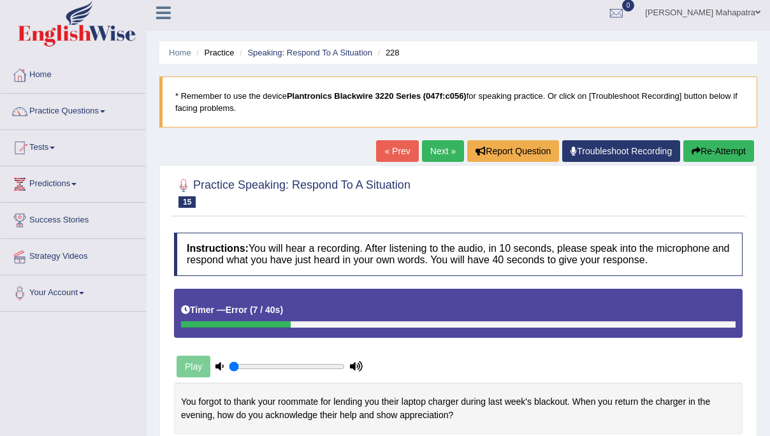
click at [705, 148] on button "Re-Attempt" at bounding box center [719, 151] width 71 height 22
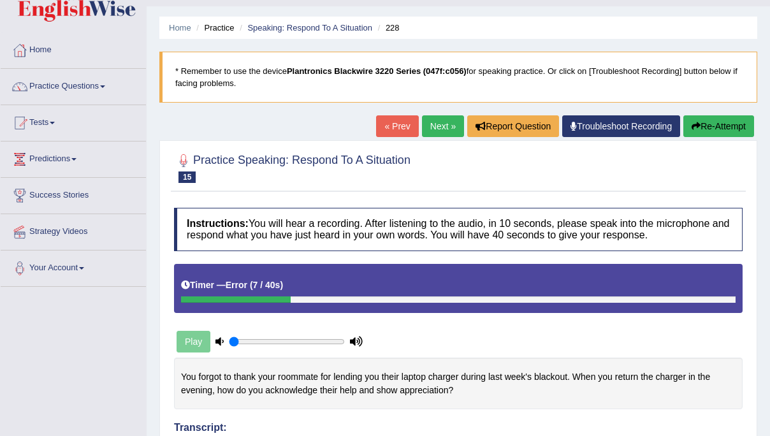
scroll to position [42, 0]
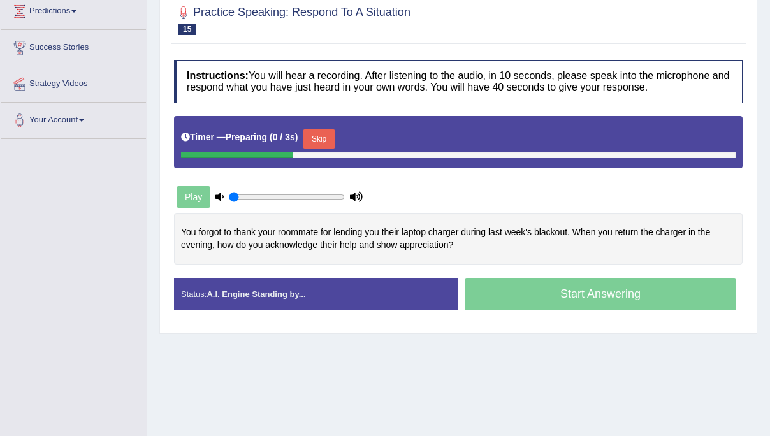
scroll to position [233, 0]
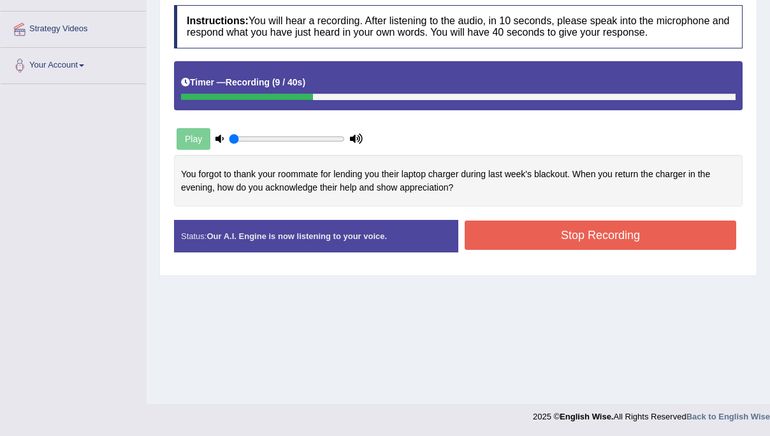
click at [548, 231] on button "Stop Recording" at bounding box center [601, 235] width 272 height 29
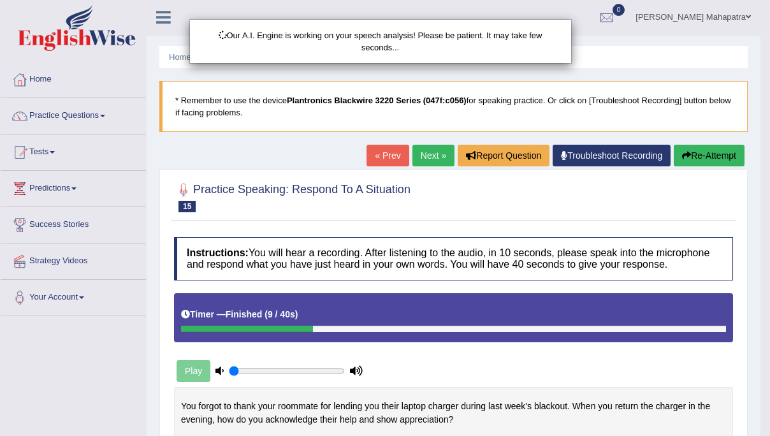
scroll to position [0, 0]
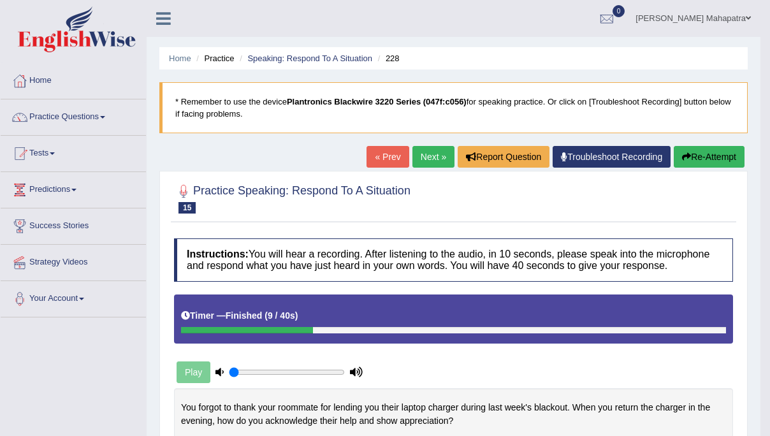
click at [698, 155] on button "Re-Attempt" at bounding box center [709, 157] width 71 height 22
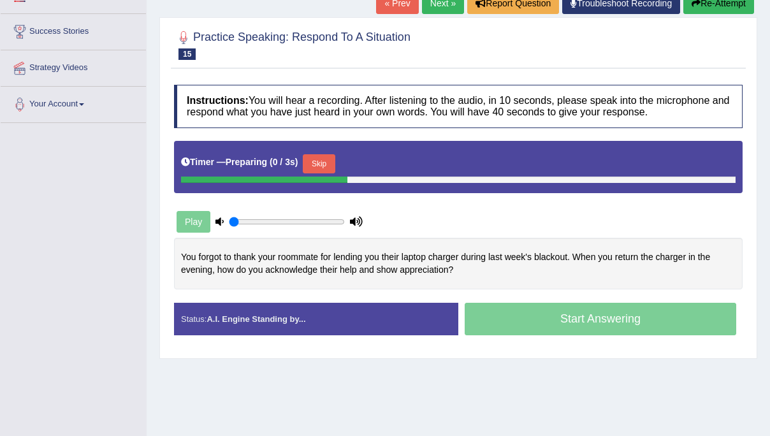
scroll to position [228, 0]
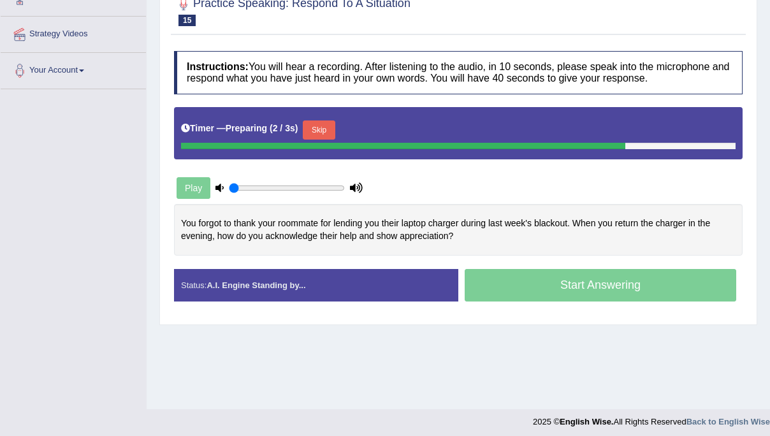
click at [323, 133] on button "Skip" at bounding box center [319, 130] width 32 height 19
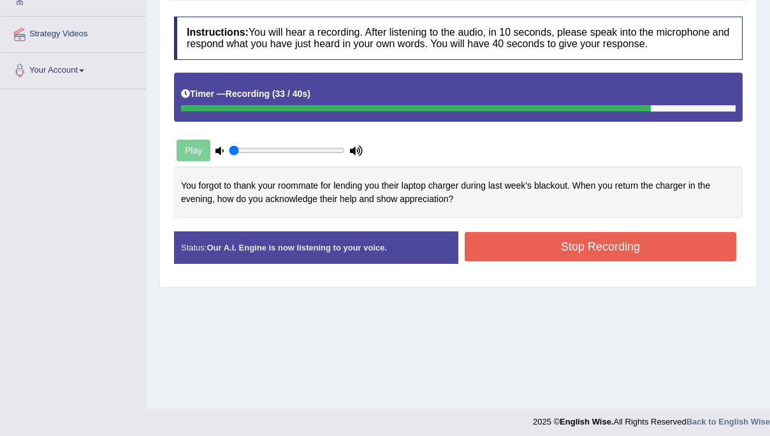
click at [566, 247] on button "Stop Recording" at bounding box center [601, 246] width 272 height 29
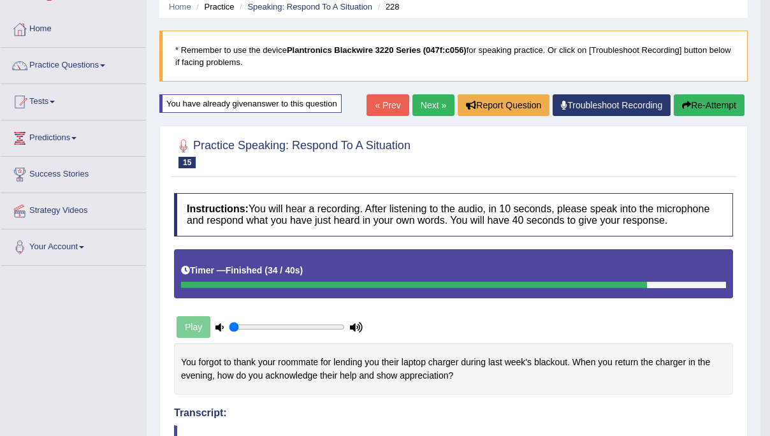
scroll to position [0, 0]
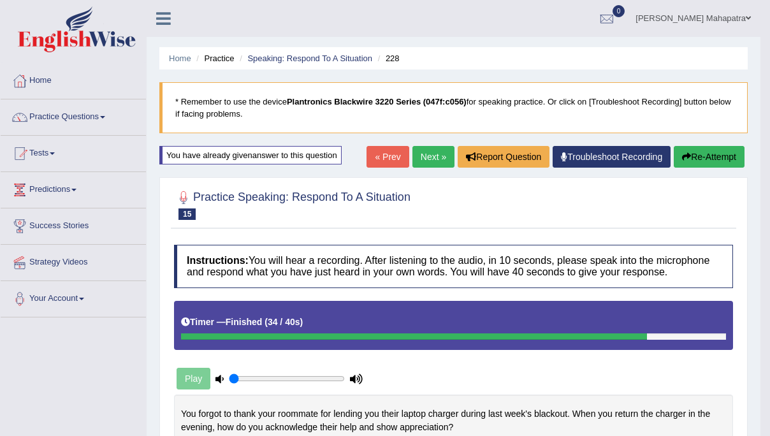
click at [432, 155] on link "Next »" at bounding box center [434, 157] width 42 height 22
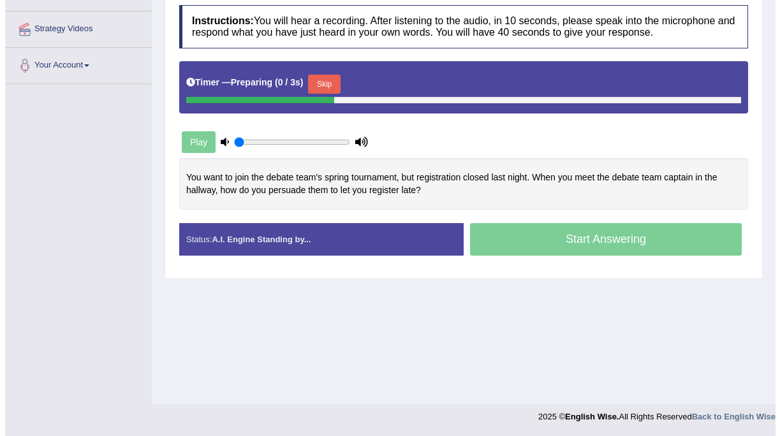
scroll to position [233, 0]
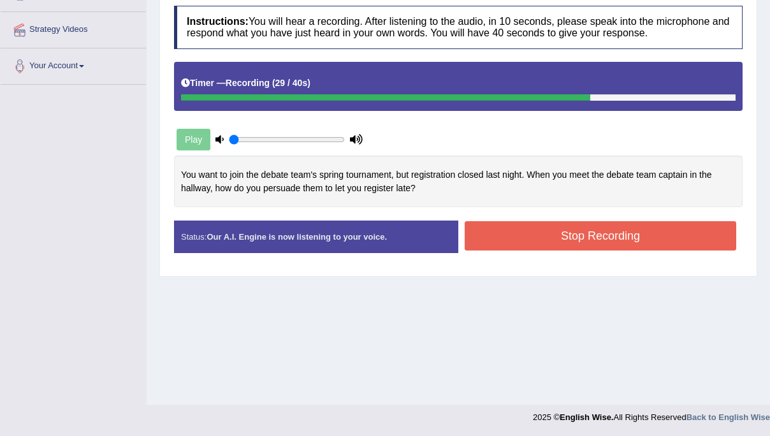
click at [500, 232] on button "Stop Recording" at bounding box center [601, 235] width 272 height 29
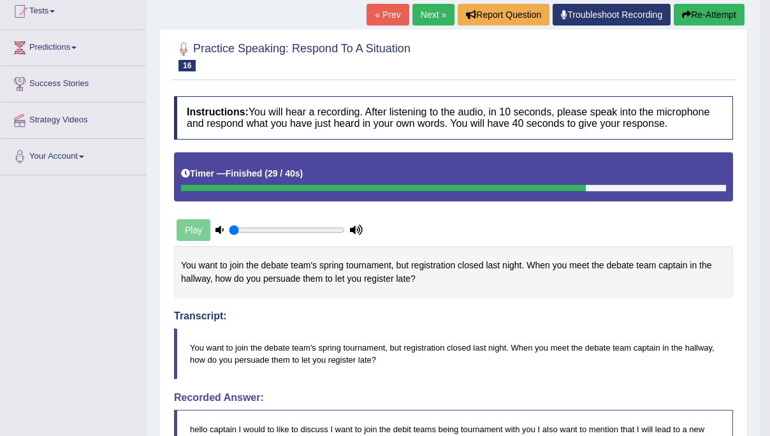
scroll to position [143, 0]
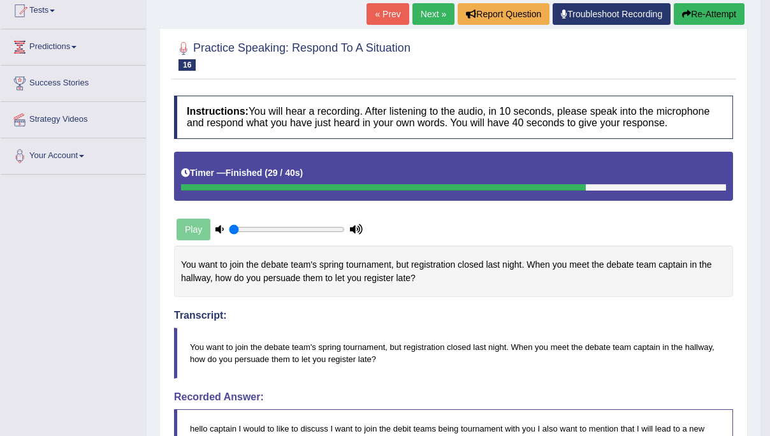
click at [427, 13] on link "Next »" at bounding box center [434, 14] width 42 height 22
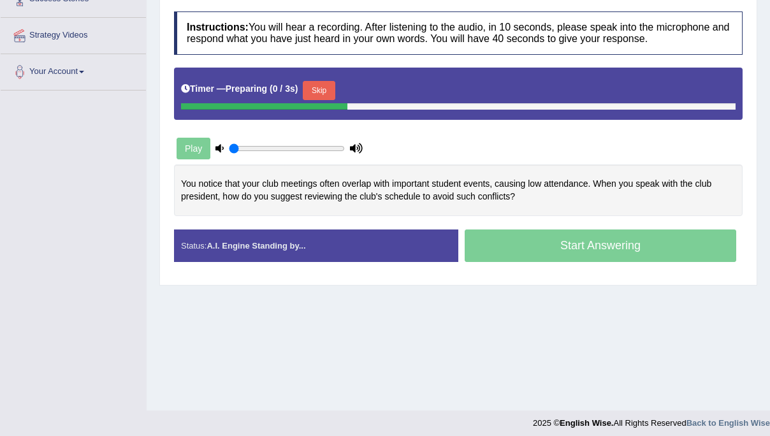
scroll to position [233, 0]
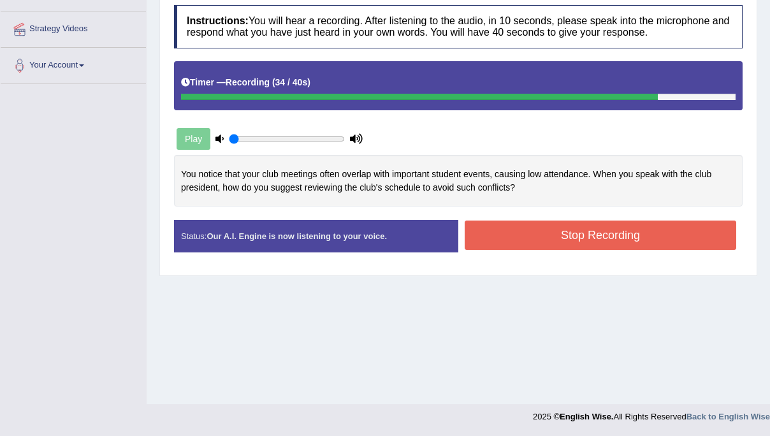
click at [603, 240] on button "Stop Recording" at bounding box center [601, 235] width 272 height 29
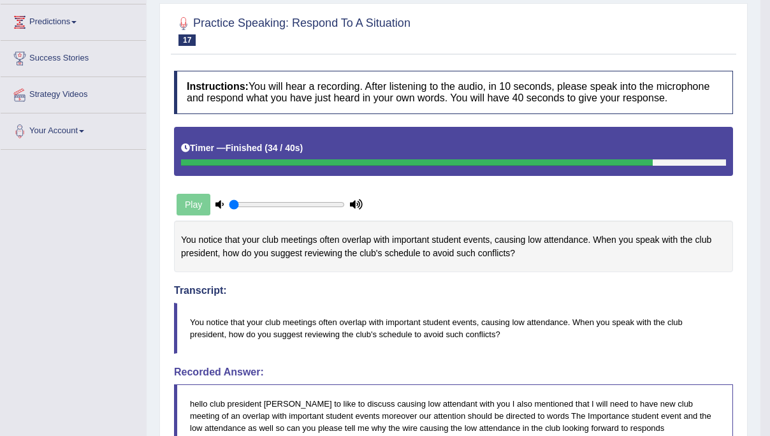
scroll to position [0, 0]
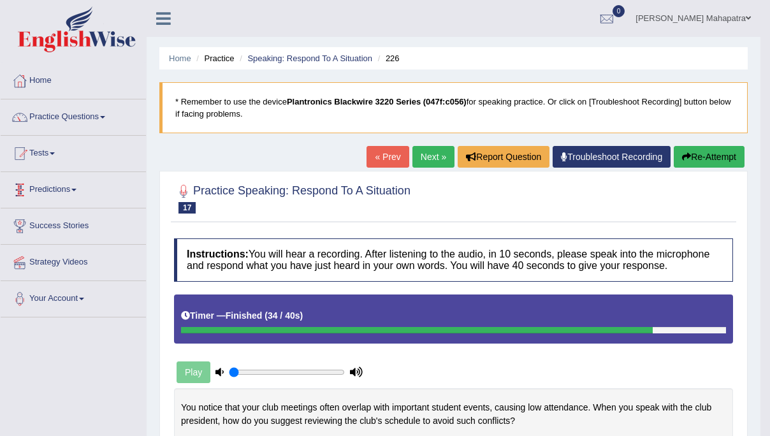
click at [71, 188] on link "Predictions" at bounding box center [73, 188] width 145 height 32
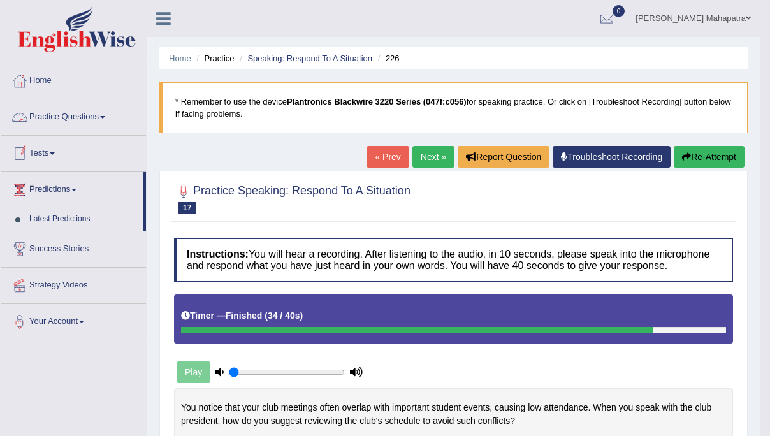
click at [105, 117] on span at bounding box center [102, 117] width 5 height 3
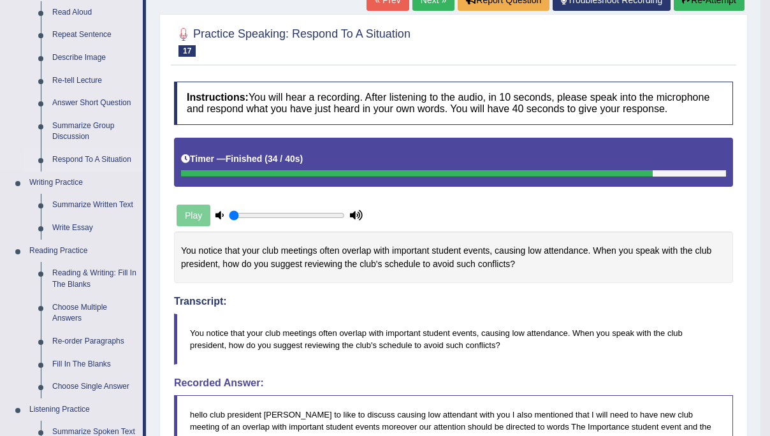
scroll to position [156, 0]
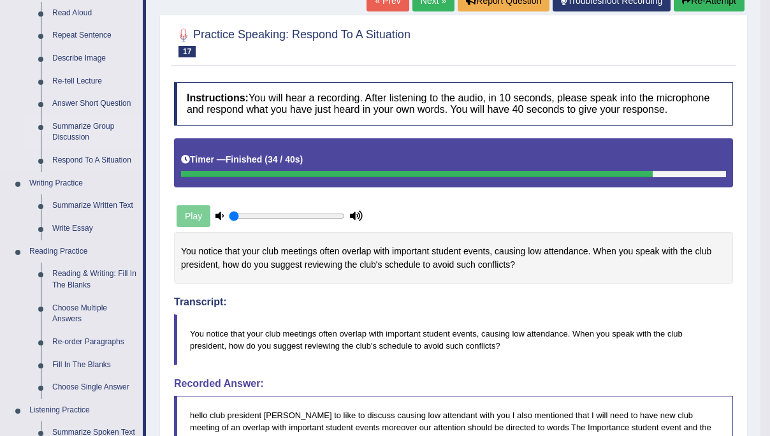
click at [82, 135] on link "Summarize Group Discussion" at bounding box center [95, 132] width 96 height 34
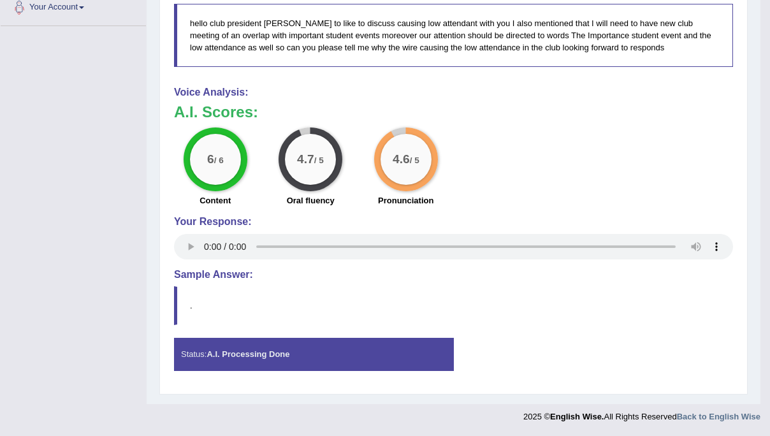
scroll to position [560, 0]
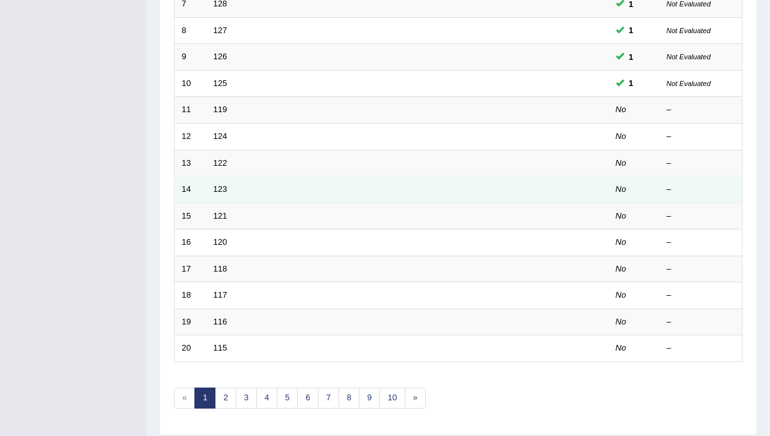
scroll to position [368, 0]
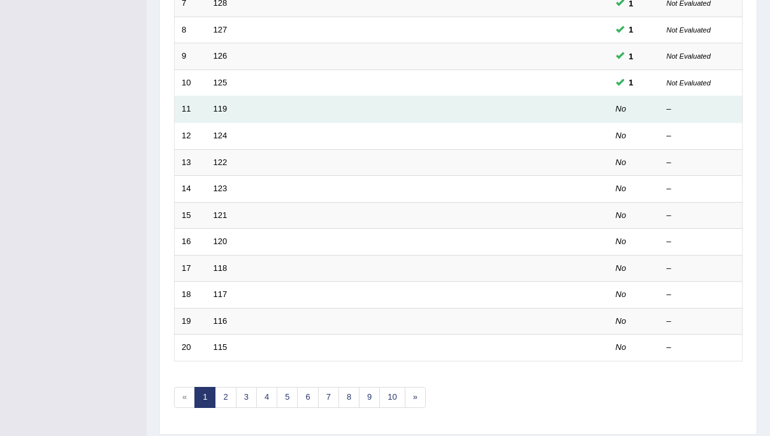
click at [205, 114] on td "11" at bounding box center [191, 109] width 32 height 27
click at [217, 109] on link "119" at bounding box center [221, 109] width 14 height 10
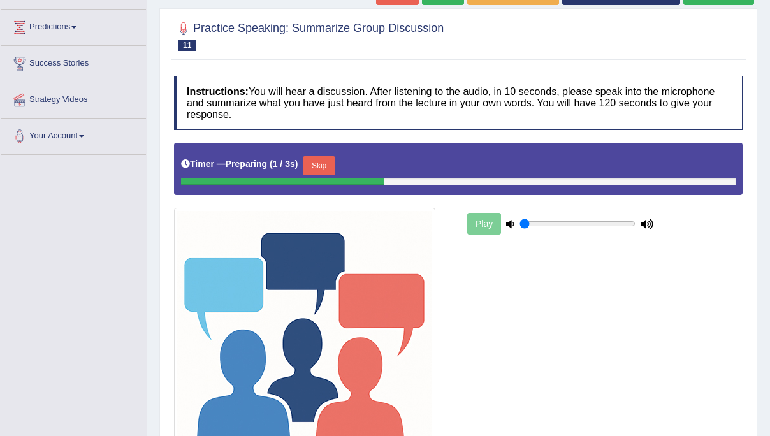
scroll to position [230, 0]
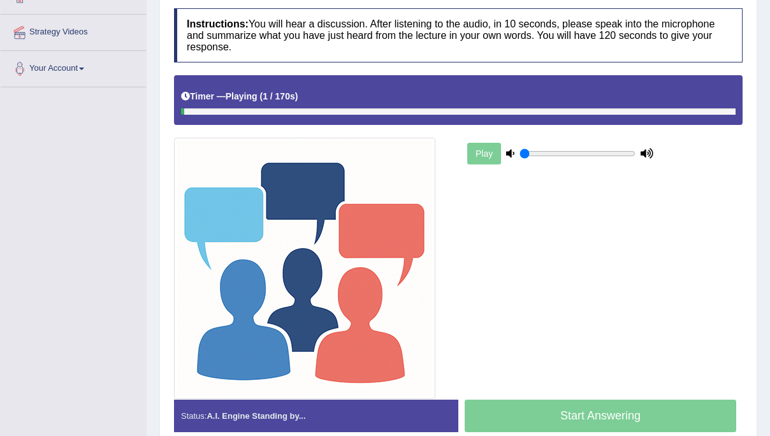
drag, startPoint x: 511, startPoint y: 92, endPoint x: 509, endPoint y: 121, distance: 29.4
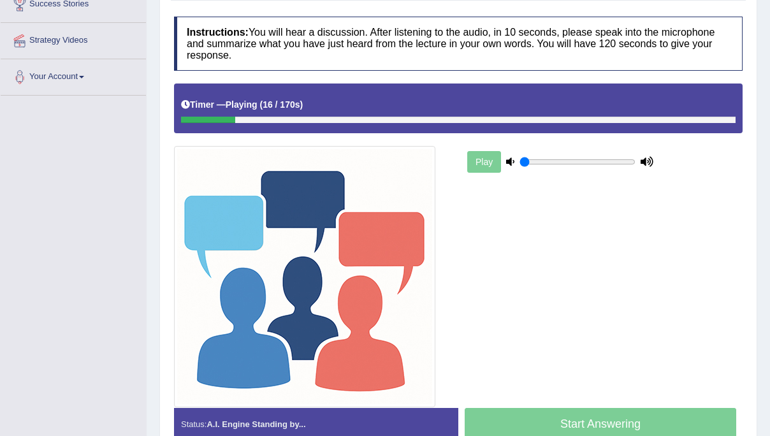
scroll to position [115, 0]
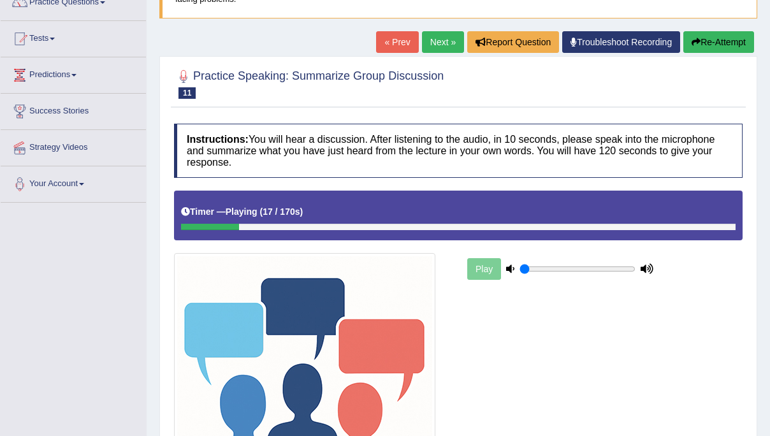
drag, startPoint x: 719, startPoint y: 38, endPoint x: 714, endPoint y: 43, distance: 6.8
click at [719, 38] on button "Re-Attempt" at bounding box center [719, 42] width 71 height 22
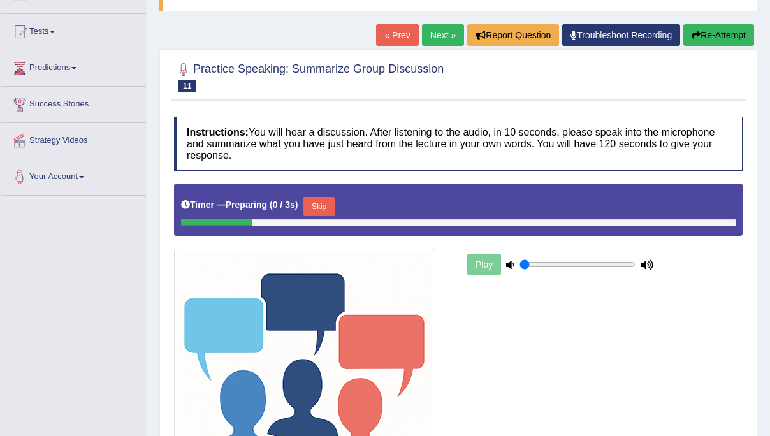
scroll to position [115, 0]
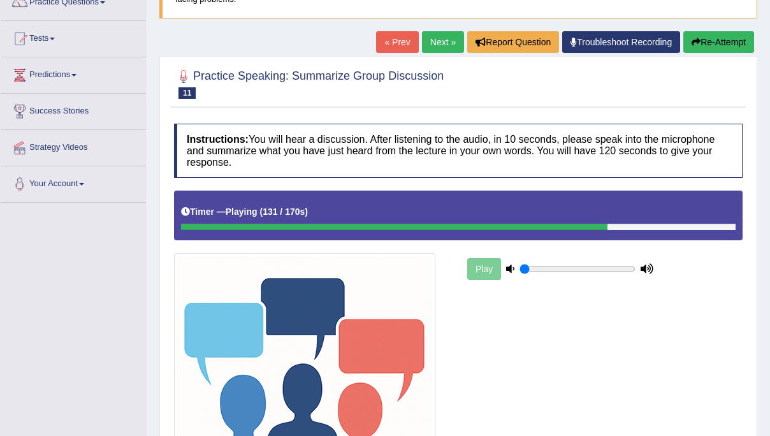
click at [696, 48] on button "Re-Attempt" at bounding box center [719, 42] width 71 height 22
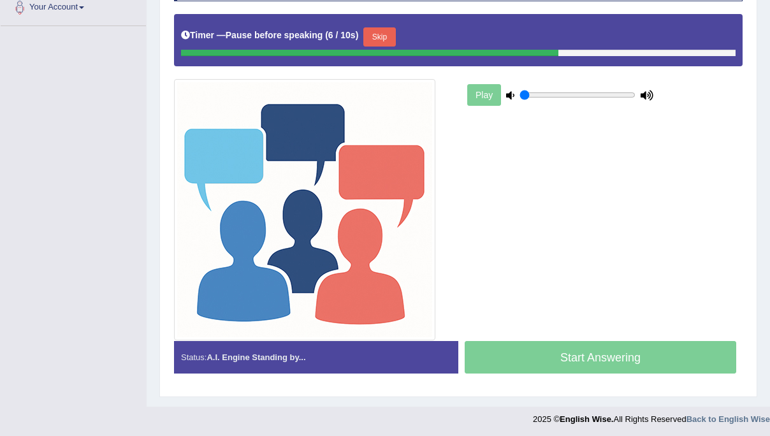
scroll to position [295, 0]
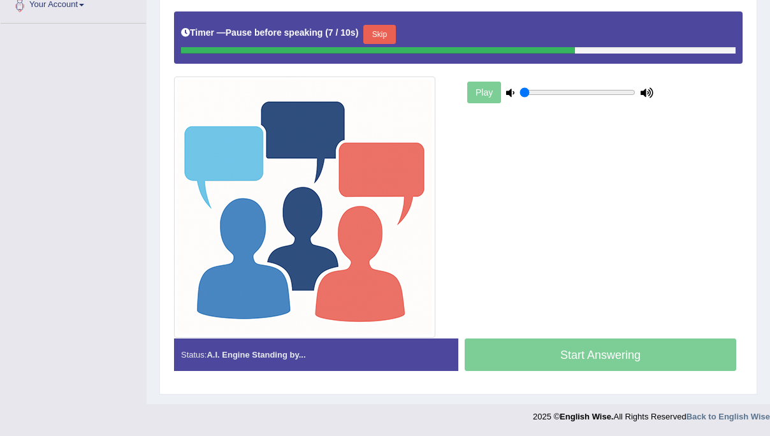
click at [353, 318] on img at bounding box center [304, 207] width 261 height 261
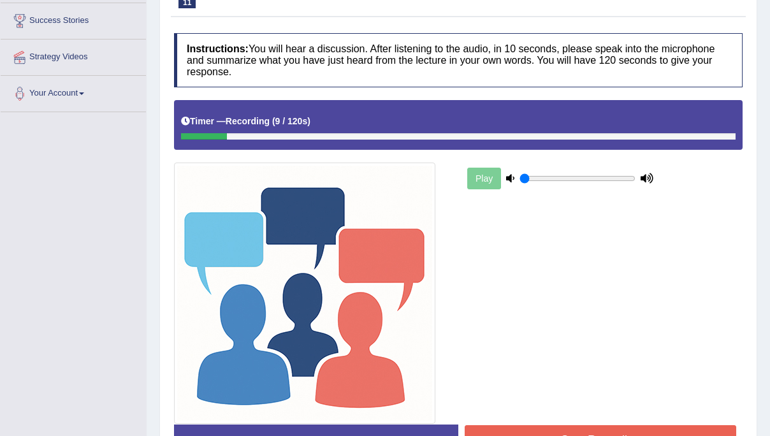
scroll to position [288, 0]
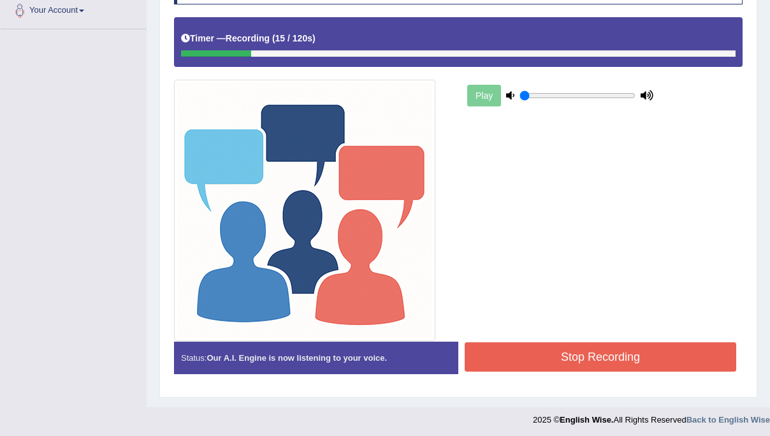
click at [572, 362] on button "Stop Recording" at bounding box center [601, 356] width 272 height 29
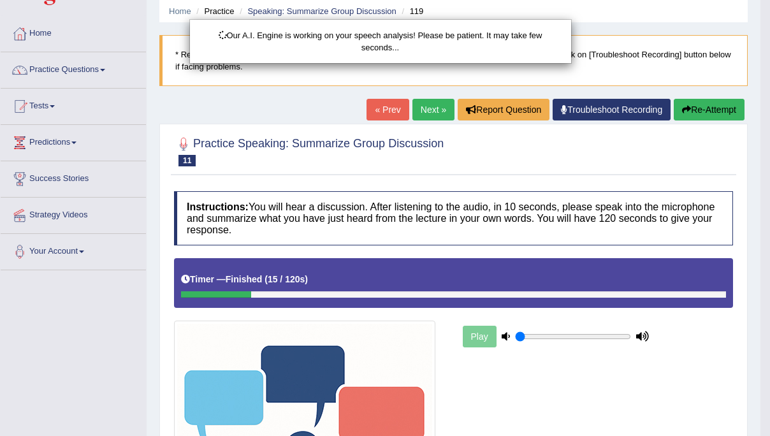
scroll to position [34, 0]
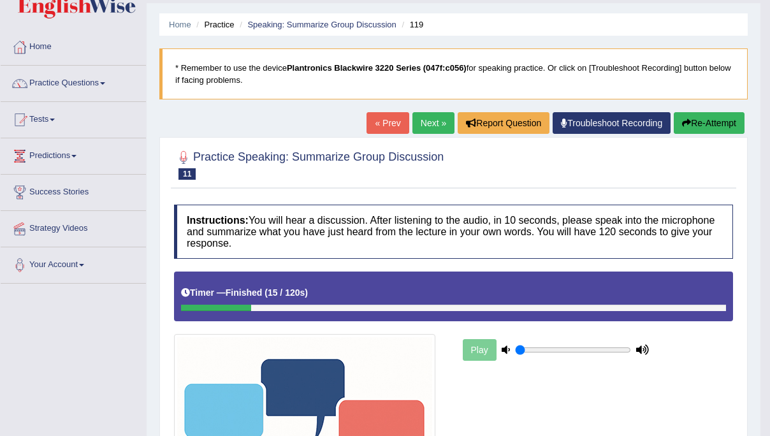
click at [696, 121] on button "Re-Attempt" at bounding box center [709, 123] width 71 height 22
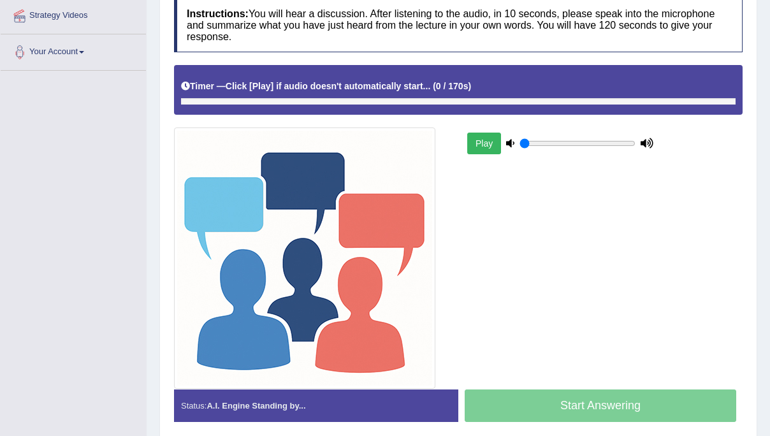
scroll to position [298, 0]
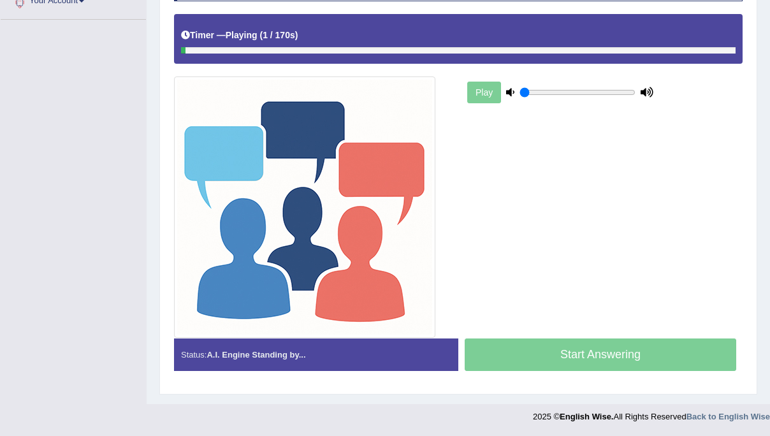
click at [642, 353] on div "Start Answering" at bounding box center [601, 357] width 284 height 36
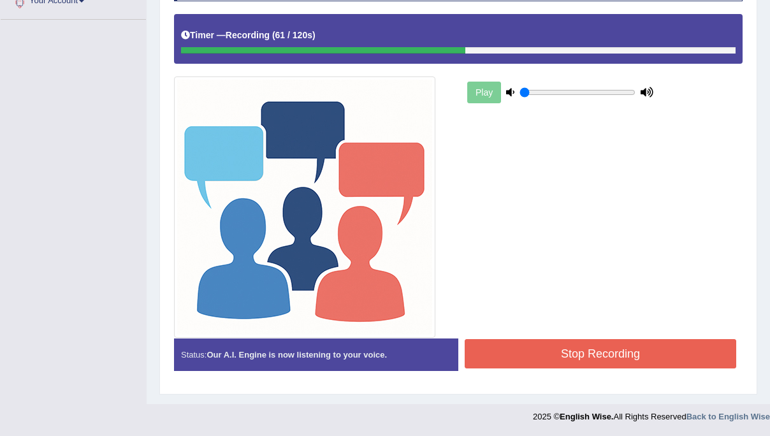
click at [640, 348] on button "Stop Recording" at bounding box center [601, 353] width 272 height 29
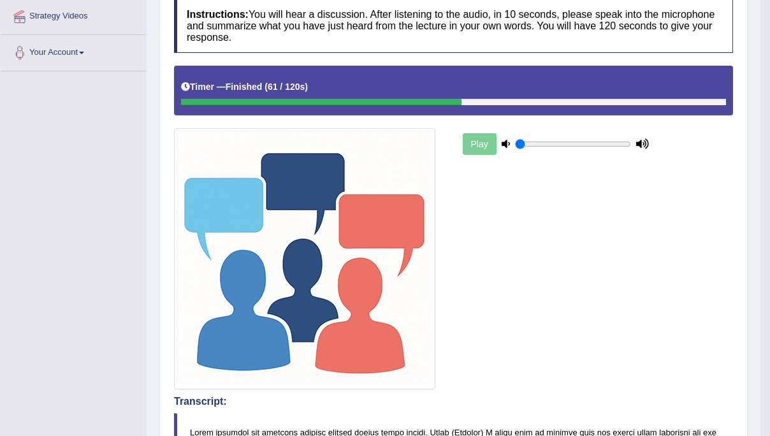
scroll to position [0, 0]
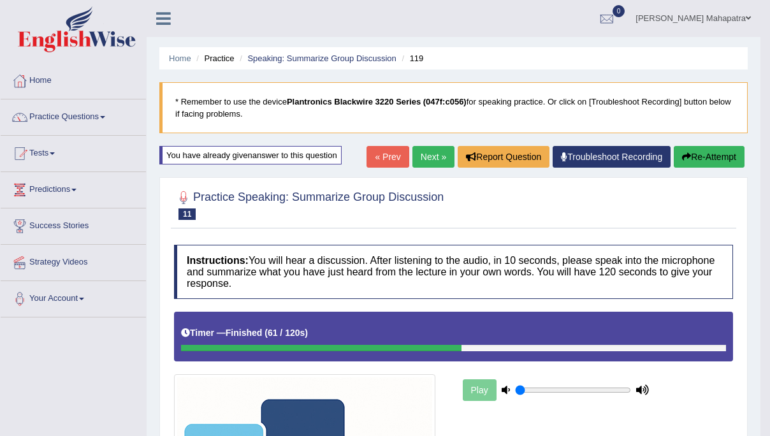
click at [425, 152] on link "Next »" at bounding box center [434, 157] width 42 height 22
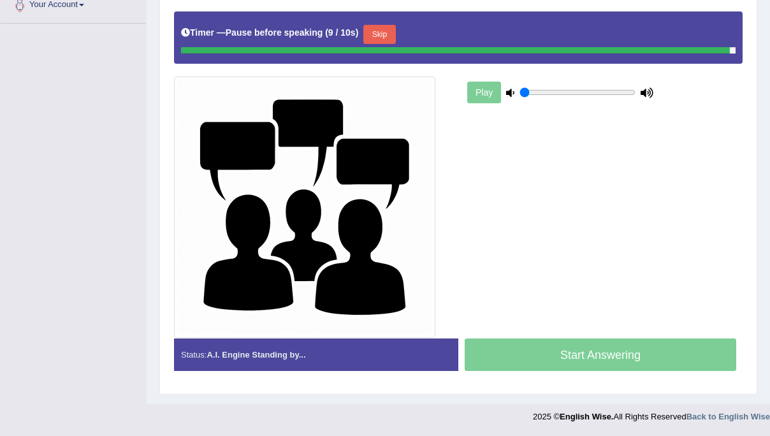
scroll to position [291, 0]
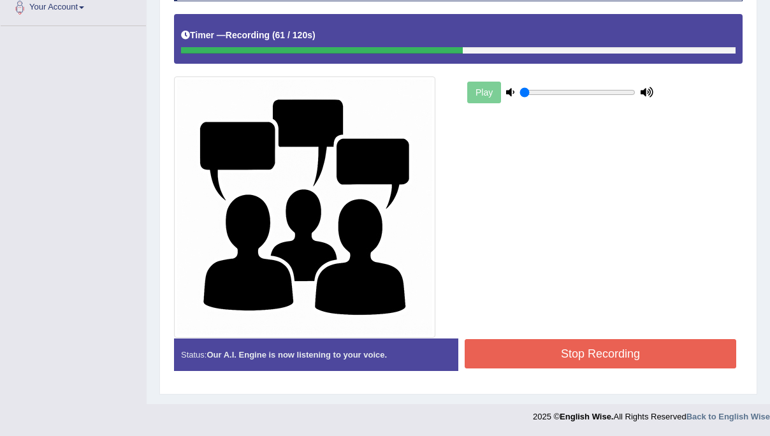
click at [573, 358] on button "Stop Recording" at bounding box center [601, 353] width 272 height 29
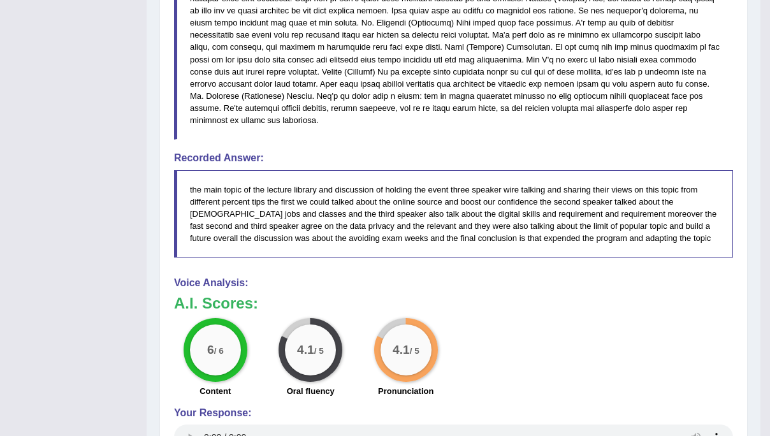
scroll to position [745, 0]
